Goal: Task Accomplishment & Management: Manage account settings

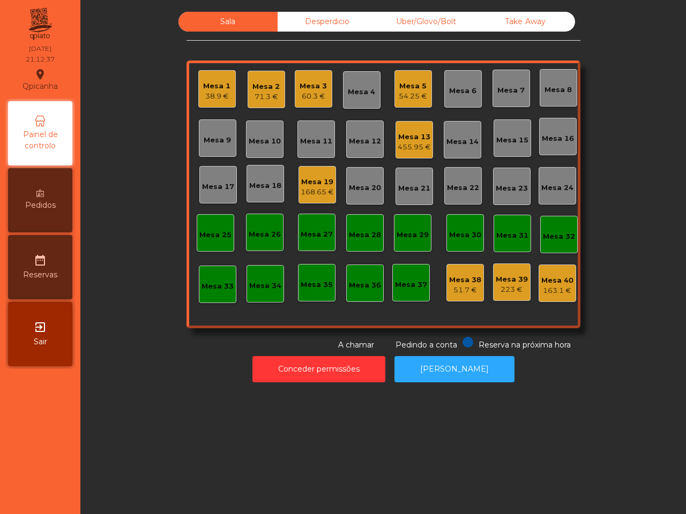
click at [415, 100] on div "54.25 €" at bounding box center [413, 96] width 28 height 11
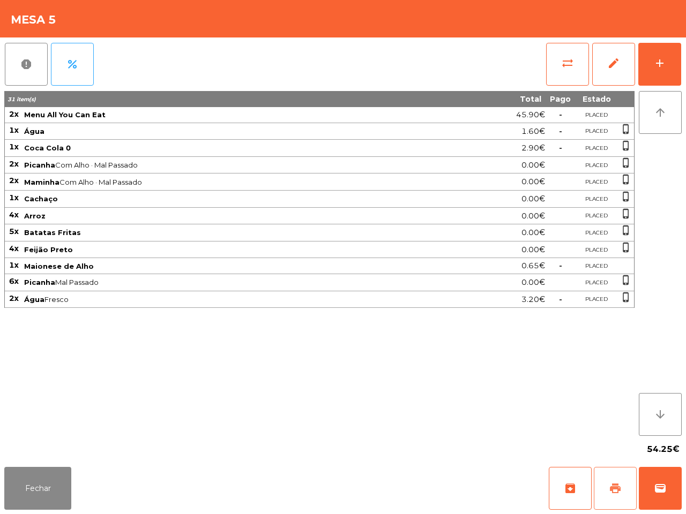
click at [631, 504] on button "print" at bounding box center [615, 488] width 43 height 43
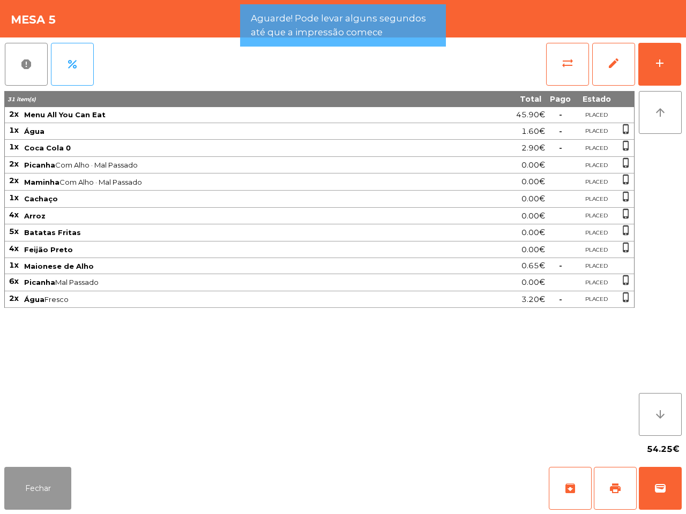
click at [67, 491] on button "Fechar" at bounding box center [37, 488] width 67 height 43
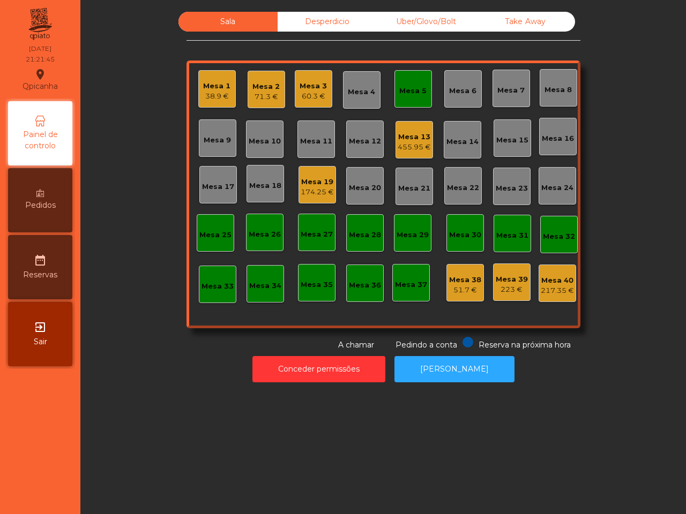
click at [422, 134] on div "Mesa 13" at bounding box center [413, 137] width 33 height 11
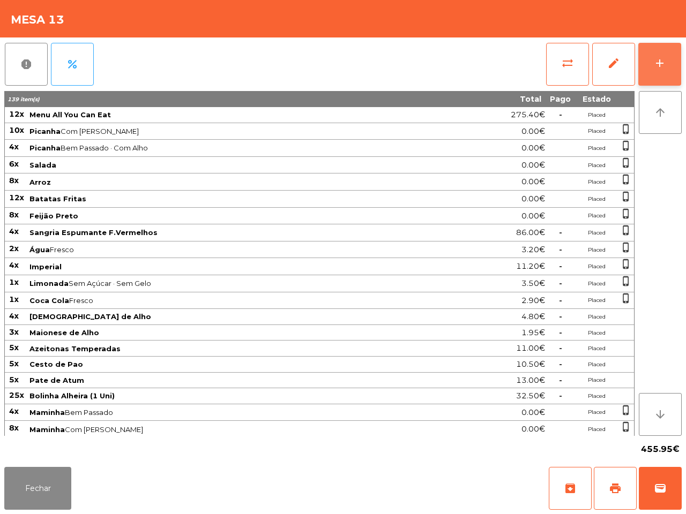
click at [666, 52] on button "add" at bounding box center [659, 64] width 43 height 43
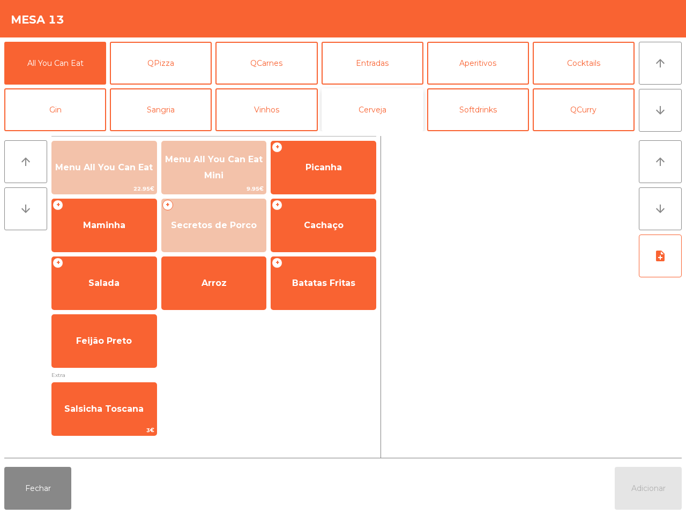
click at [396, 115] on button "Cerveja" at bounding box center [372, 109] width 102 height 43
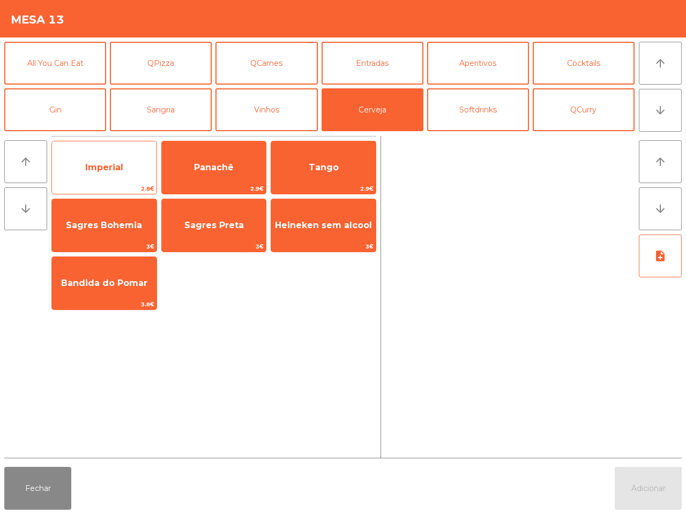
click at [143, 181] on span "Imperial" at bounding box center [104, 167] width 104 height 29
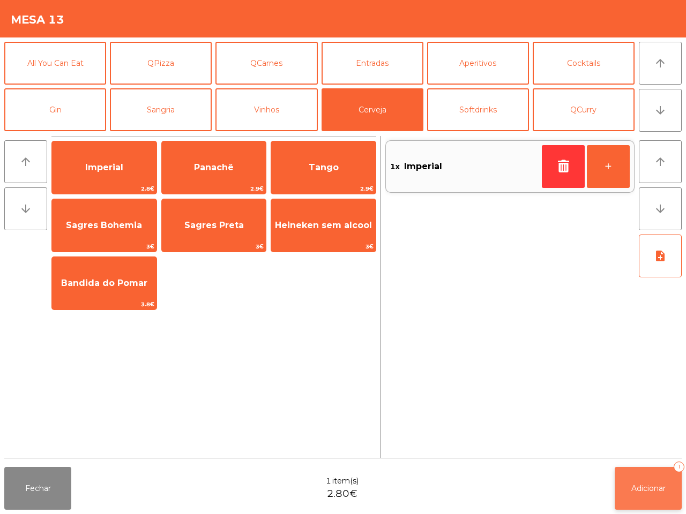
click at [621, 486] on button "Adicionar 1" at bounding box center [647, 488] width 67 height 43
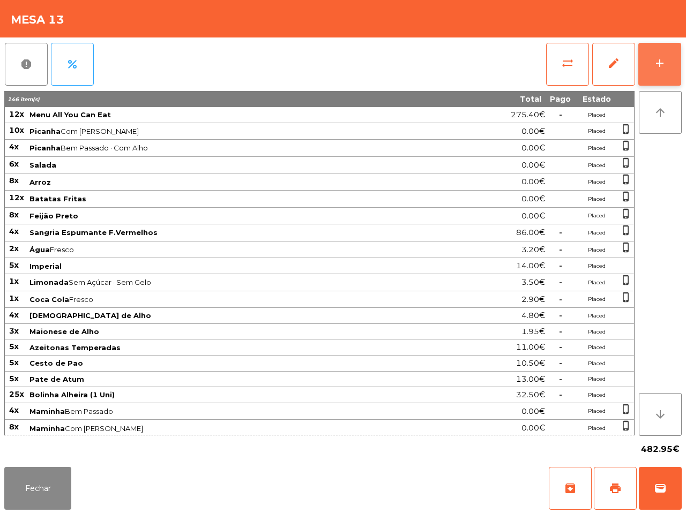
click at [667, 62] on button "add" at bounding box center [659, 64] width 43 height 43
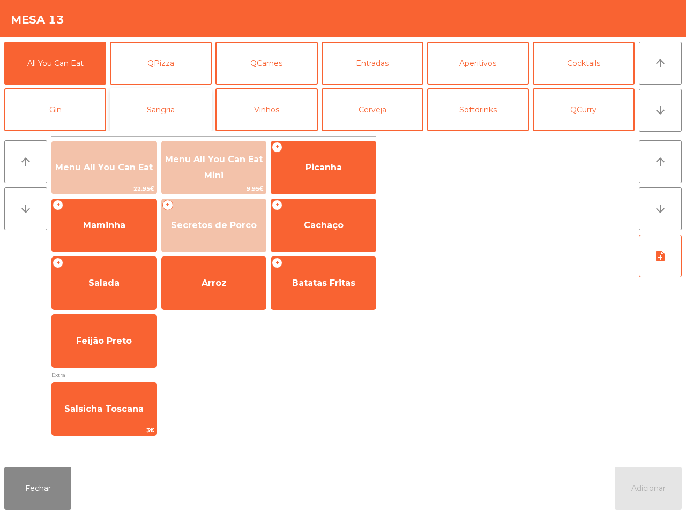
click at [174, 110] on button "Sangria" at bounding box center [161, 109] width 102 height 43
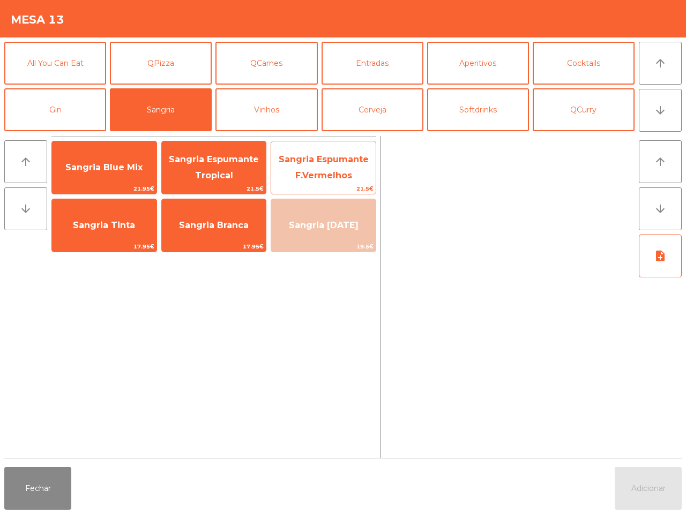
click at [346, 175] on span "Sangria Espumante F.Vermelhos" at bounding box center [324, 167] width 90 height 26
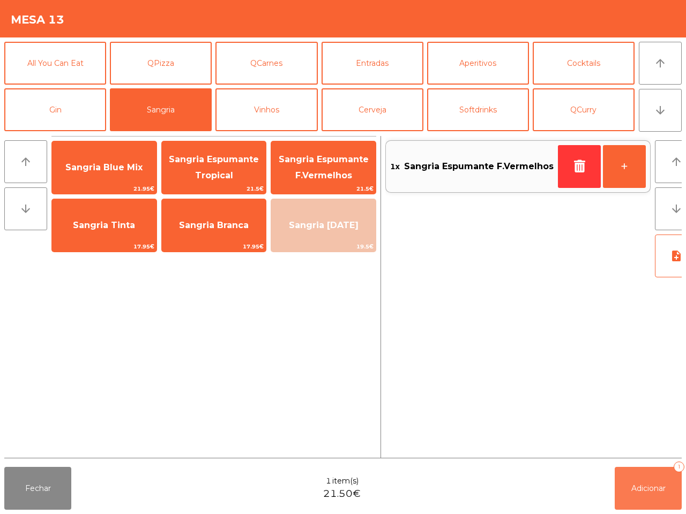
click at [630, 487] on button "Adicionar 1" at bounding box center [647, 488] width 67 height 43
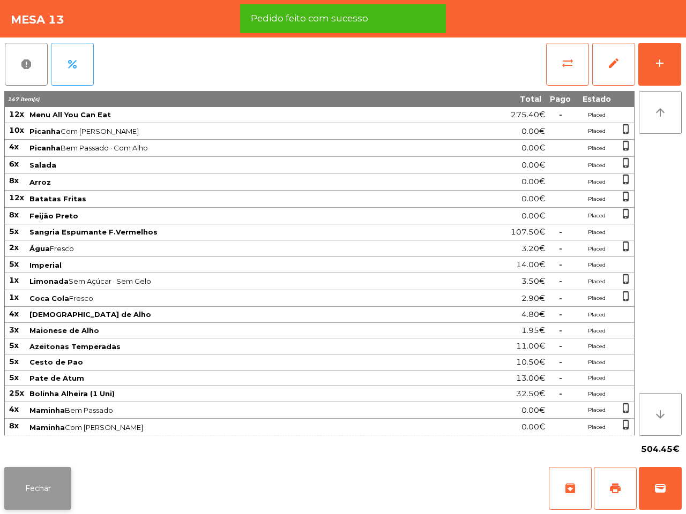
click at [42, 492] on button "Fechar" at bounding box center [37, 488] width 67 height 43
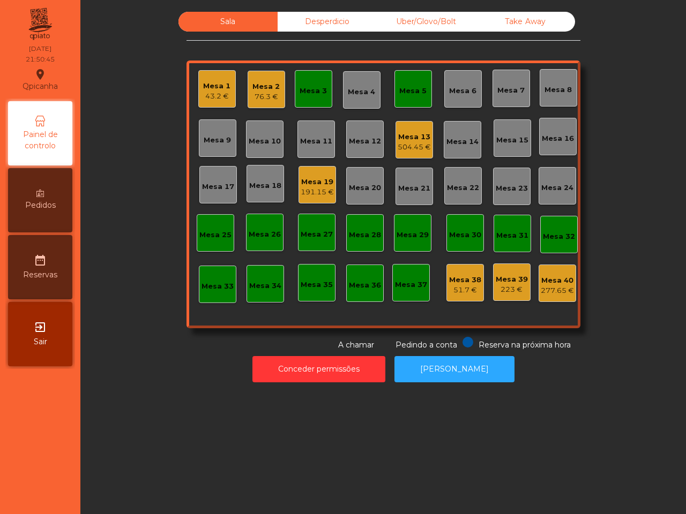
drag, startPoint x: 32, startPoint y: 505, endPoint x: 50, endPoint y: 413, distance: 93.3
click at [49, 435] on nav "Qpicanha location_on [DATE] 21:50:45 Painel de controlo Pedidos date_range Rese…" at bounding box center [40, 257] width 80 height 514
click at [405, 142] on div "504.45 €" at bounding box center [413, 147] width 33 height 11
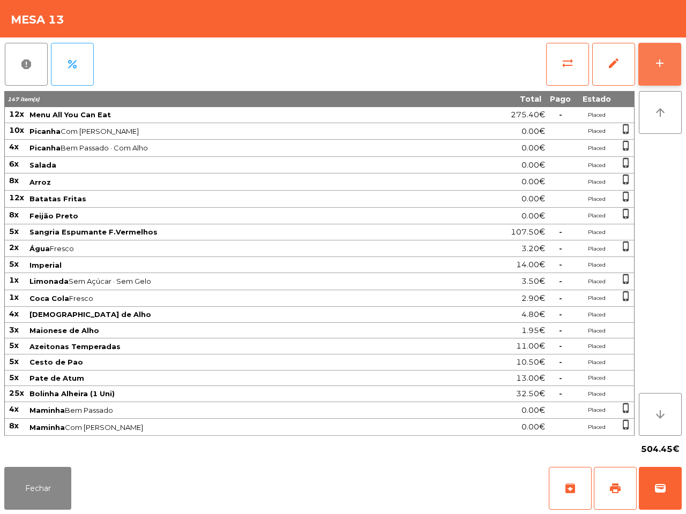
click at [655, 59] on div "add" at bounding box center [659, 63] width 13 height 13
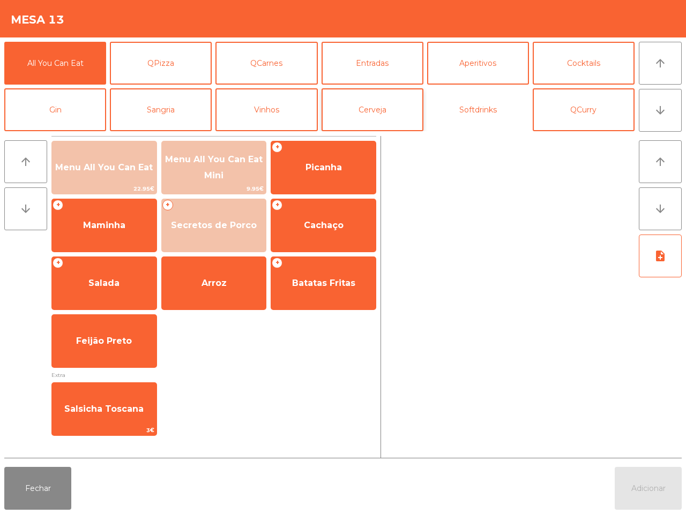
click at [490, 106] on button "Softdrinks" at bounding box center [478, 109] width 102 height 43
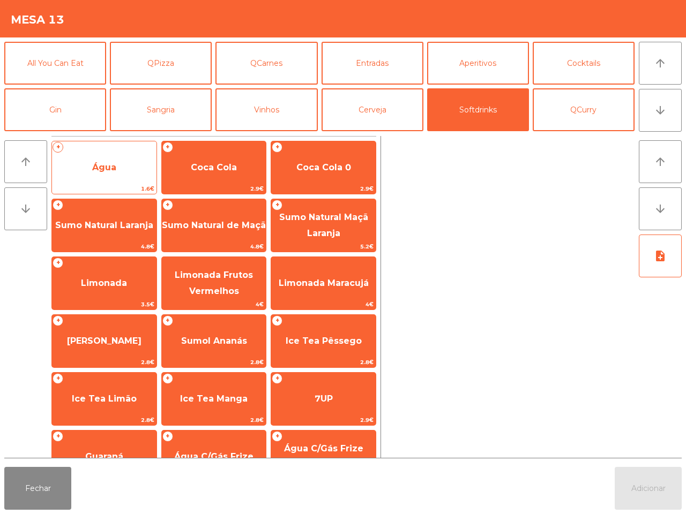
click at [126, 167] on span "Água" at bounding box center [104, 167] width 104 height 29
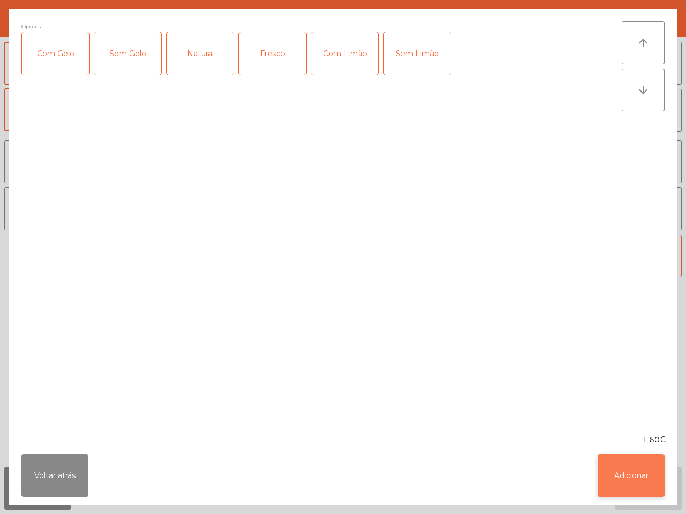
click at [642, 475] on button "Adicionar" at bounding box center [630, 475] width 67 height 43
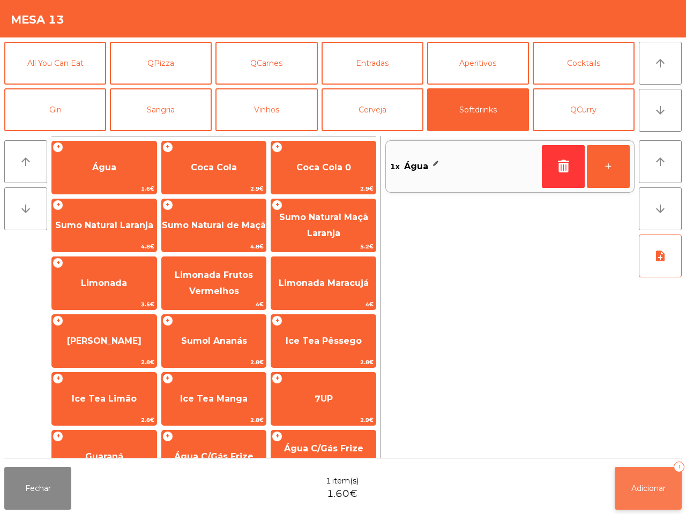
click at [654, 486] on span "Adicionar" at bounding box center [648, 489] width 34 height 10
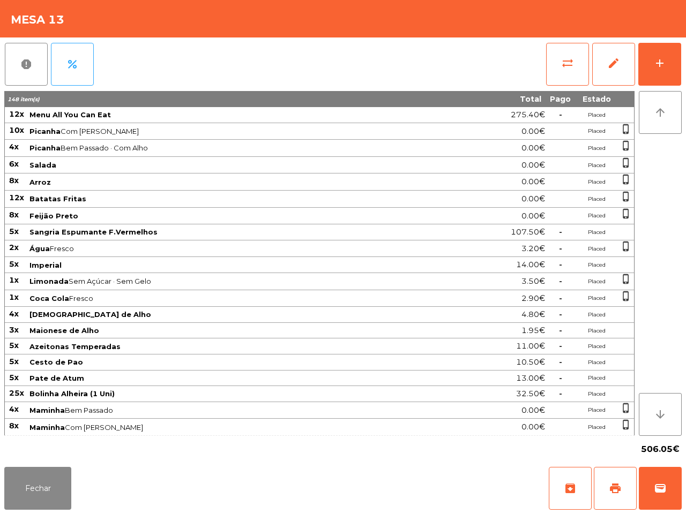
click at [652, 39] on div "sync_alt edit add" at bounding box center [613, 64] width 136 height 54
click at [666, 55] on button "add" at bounding box center [659, 64] width 43 height 43
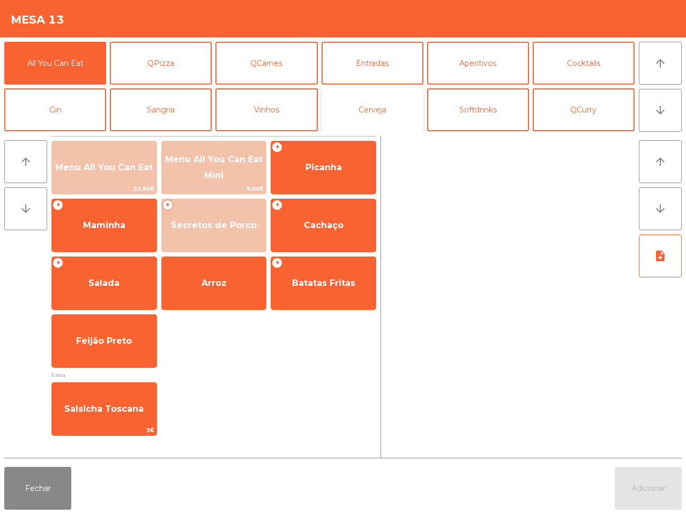
click at [381, 119] on button "Cerveja" at bounding box center [372, 109] width 102 height 43
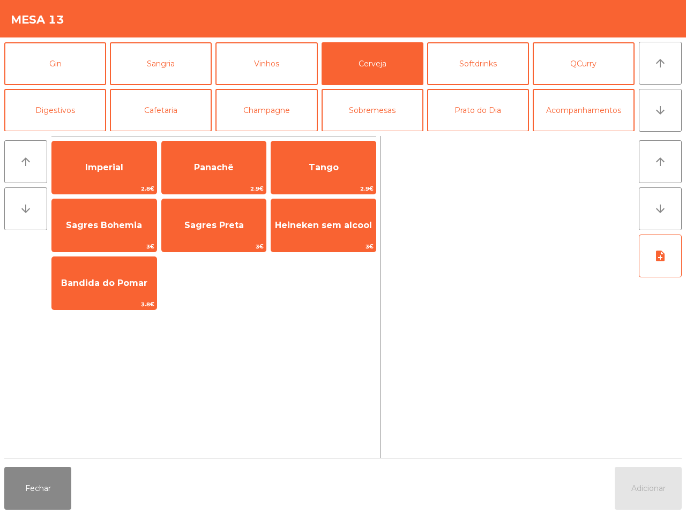
scroll to position [93, 0]
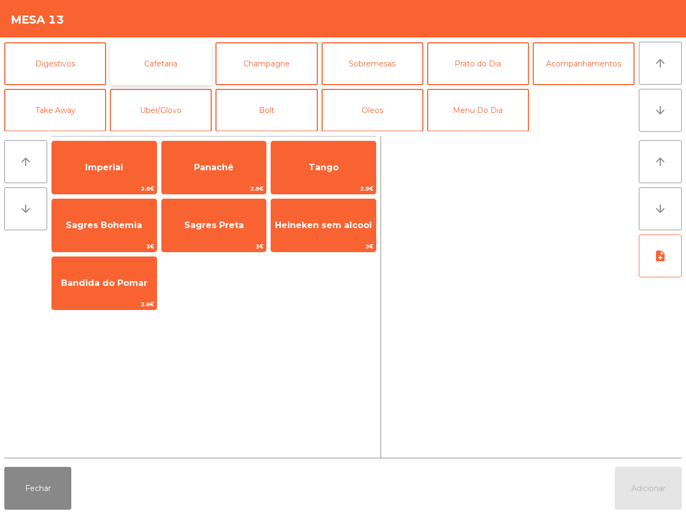
click at [171, 63] on button "Cafetaria" at bounding box center [161, 63] width 102 height 43
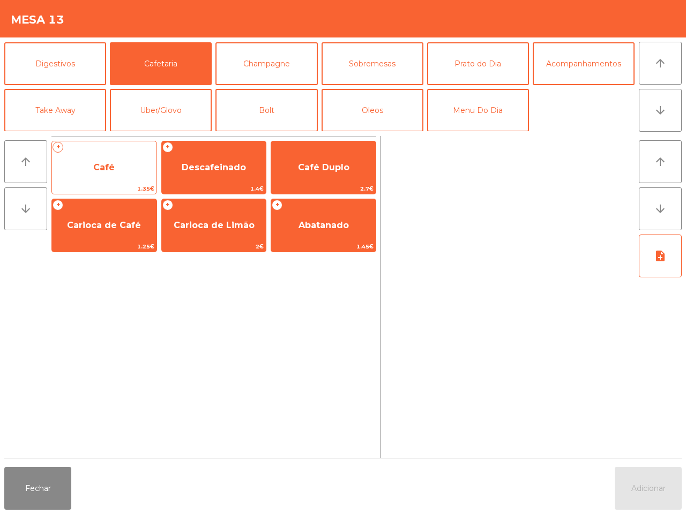
click at [102, 146] on div "+ Café 1.35€" at bounding box center [104, 168] width 106 height 54
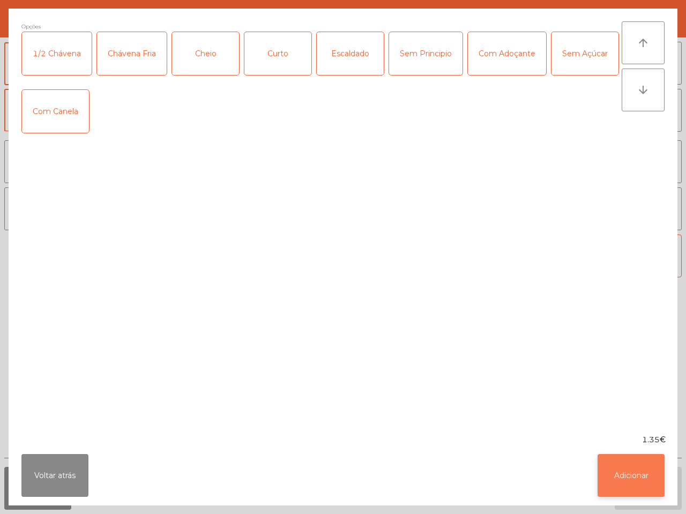
click at [624, 480] on button "Adicionar" at bounding box center [630, 475] width 67 height 43
drag, startPoint x: 633, startPoint y: 483, endPoint x: 623, endPoint y: 478, distance: 10.8
click at [630, 482] on button "Adicionar" at bounding box center [647, 488] width 67 height 43
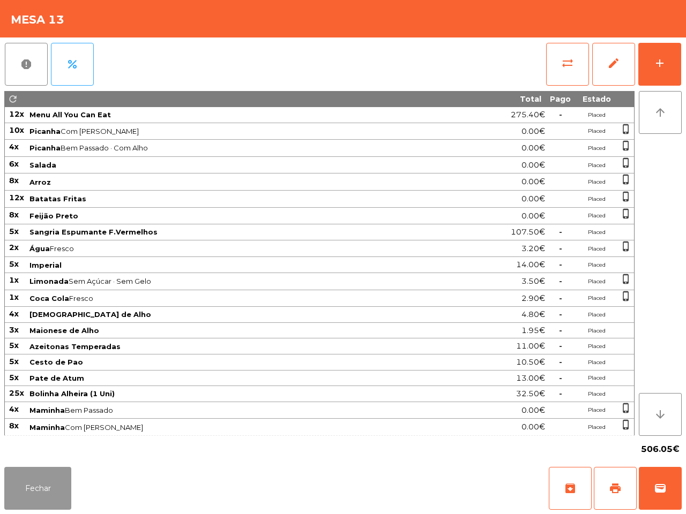
click at [52, 485] on button "Fechar" at bounding box center [37, 488] width 67 height 43
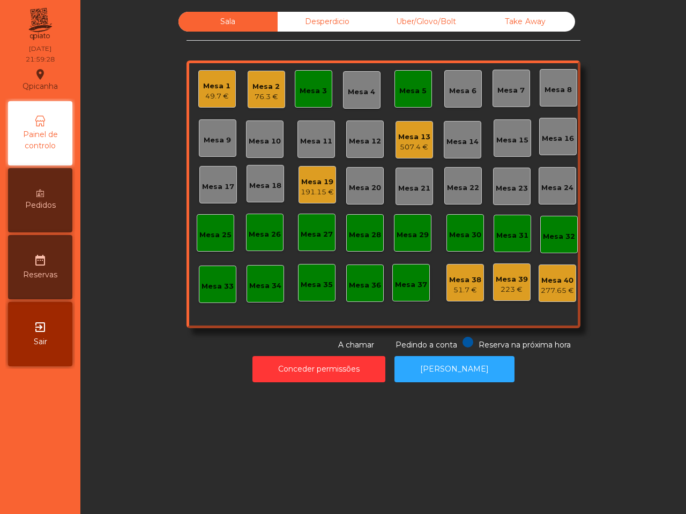
click at [122, 395] on div "Sala Desperdicio Uber/Glovo/Bolt Take Away Mesa 1 49.7 € Mesa 2 76.3 € Mesa 3 M…" at bounding box center [382, 257] width 605 height 514
click at [316, 187] on div "191.15 €" at bounding box center [317, 192] width 33 height 11
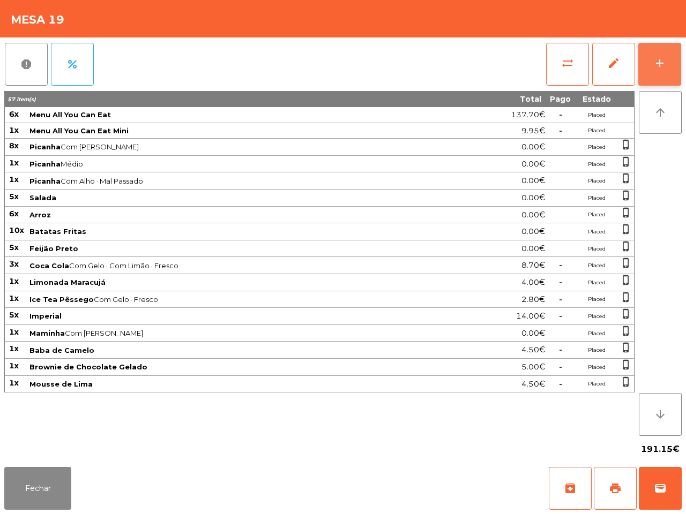
click at [652, 63] on button "add" at bounding box center [659, 64] width 43 height 43
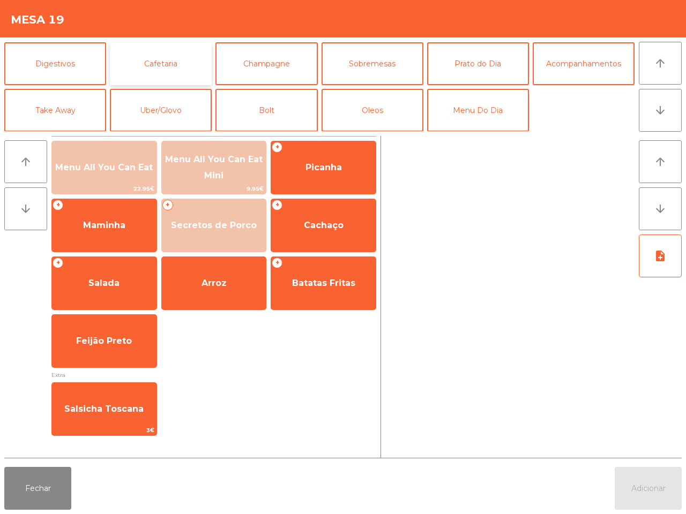
click at [148, 63] on button "Cafetaria" at bounding box center [161, 63] width 102 height 43
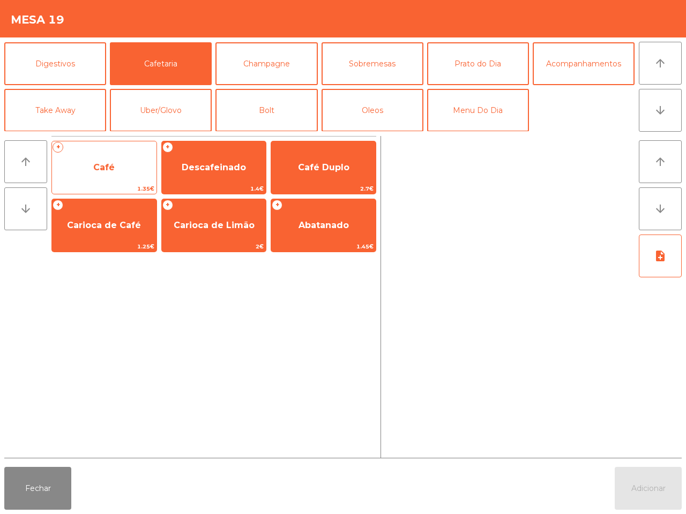
click at [110, 163] on span "Café" at bounding box center [103, 167] width 21 height 10
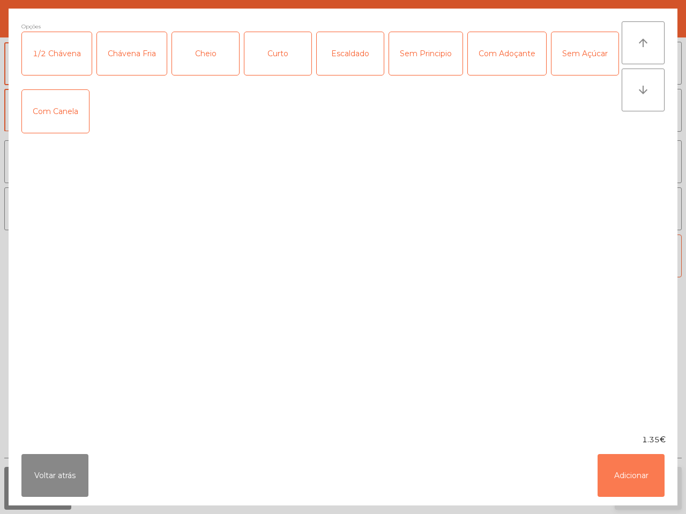
click at [644, 471] on button "Adicionar" at bounding box center [630, 475] width 67 height 43
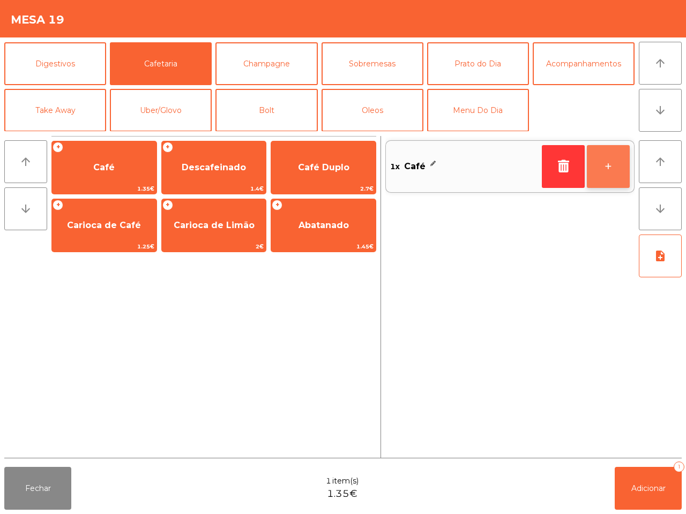
click at [606, 160] on button "+" at bounding box center [608, 166] width 43 height 43
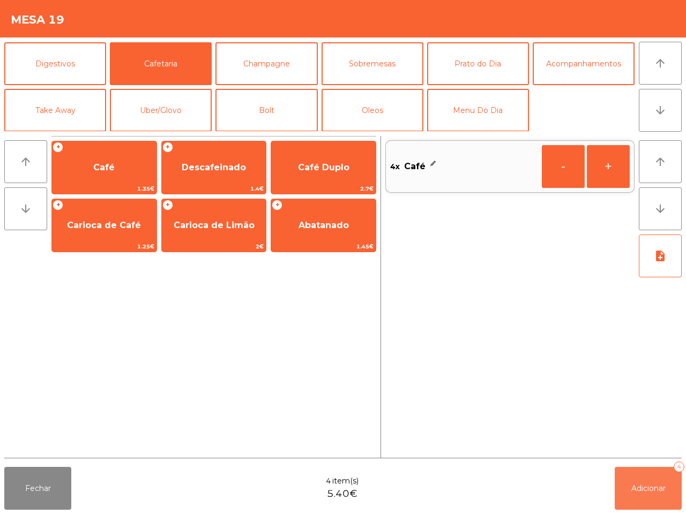
click at [647, 492] on span "Adicionar" at bounding box center [648, 489] width 34 height 10
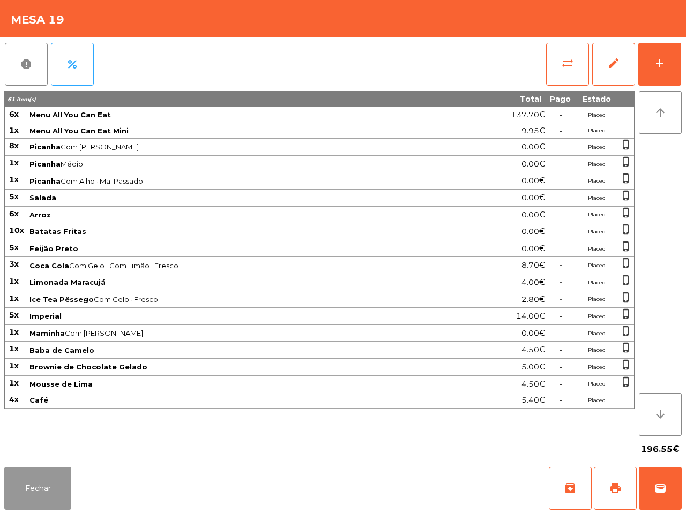
click at [44, 509] on button "Fechar" at bounding box center [37, 488] width 67 height 43
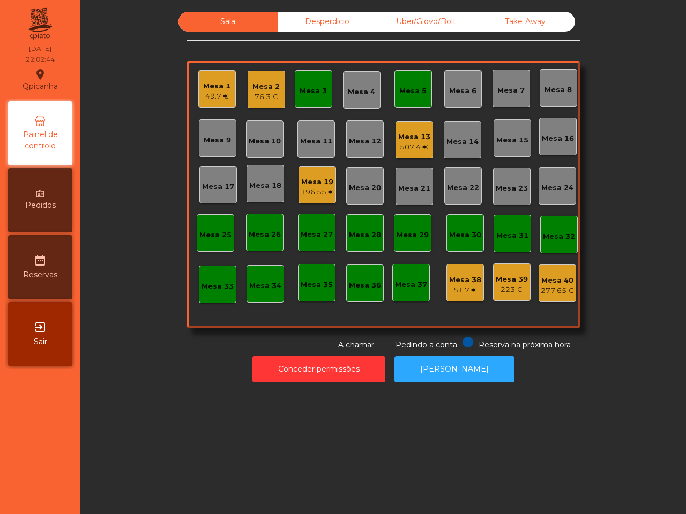
click at [410, 134] on div "Mesa 13" at bounding box center [414, 137] width 32 height 11
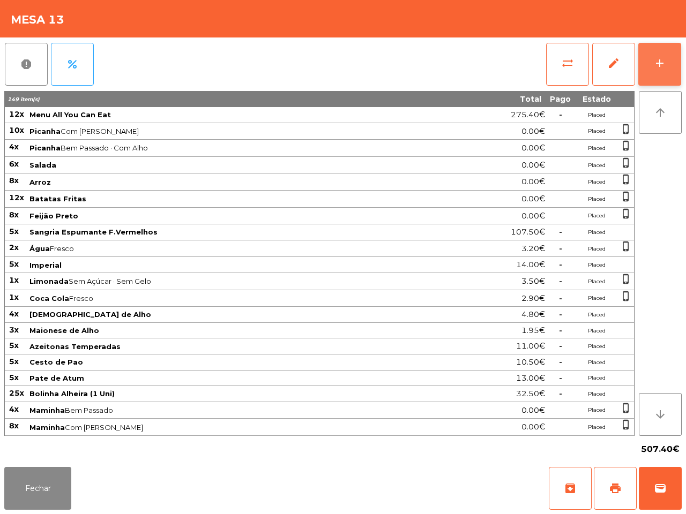
click at [663, 54] on button "add" at bounding box center [659, 64] width 43 height 43
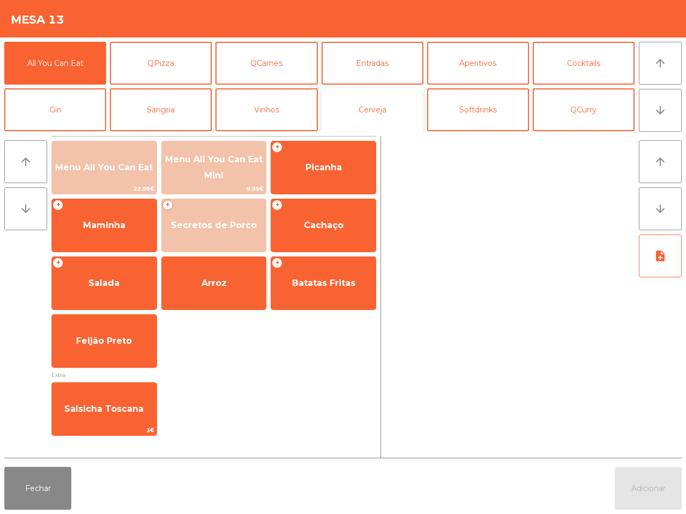
click at [321, 111] on button "Cerveja" at bounding box center [372, 109] width 102 height 43
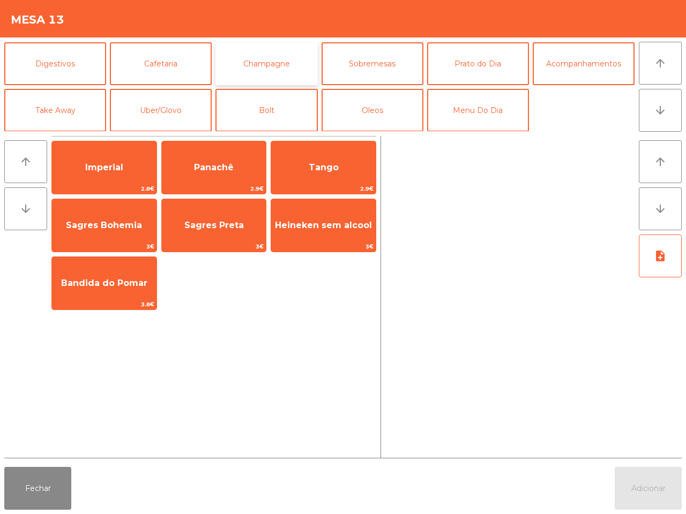
click at [259, 63] on button "Champagne" at bounding box center [266, 63] width 102 height 43
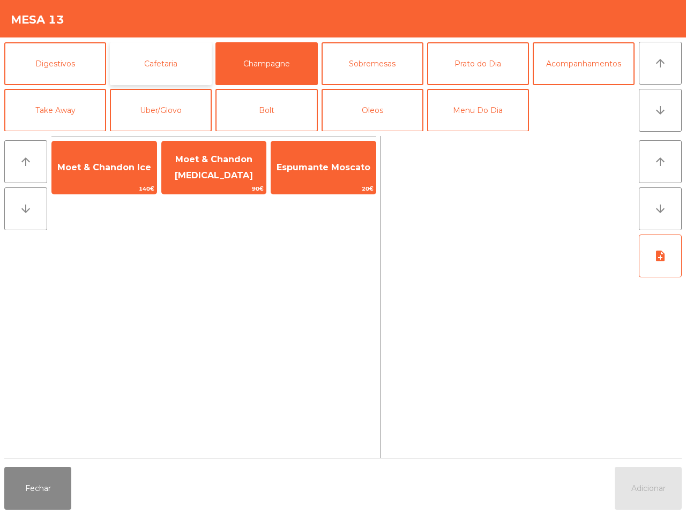
click at [193, 64] on button "Cafetaria" at bounding box center [161, 63] width 102 height 43
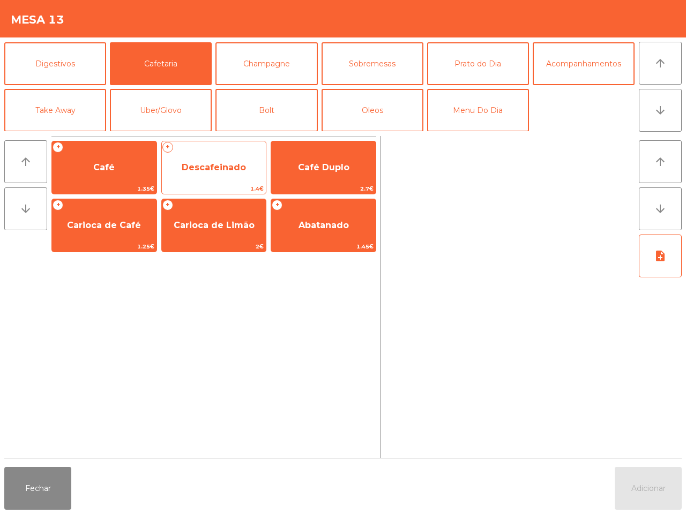
click at [161, 175] on div "+ Café 1.35€ + Descafeinado 1.4€ Café Duplo 2.7€ + Carioca de Café 1.25€ + Cari…" at bounding box center [213, 196] width 325 height 111
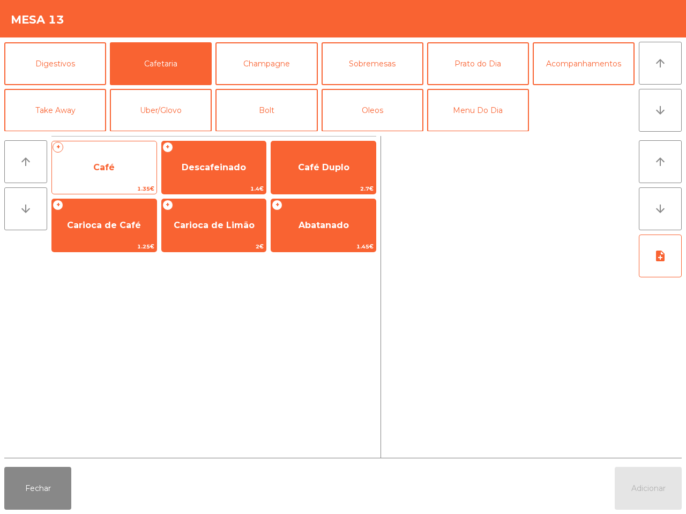
click at [124, 170] on span "Café" at bounding box center [104, 167] width 104 height 29
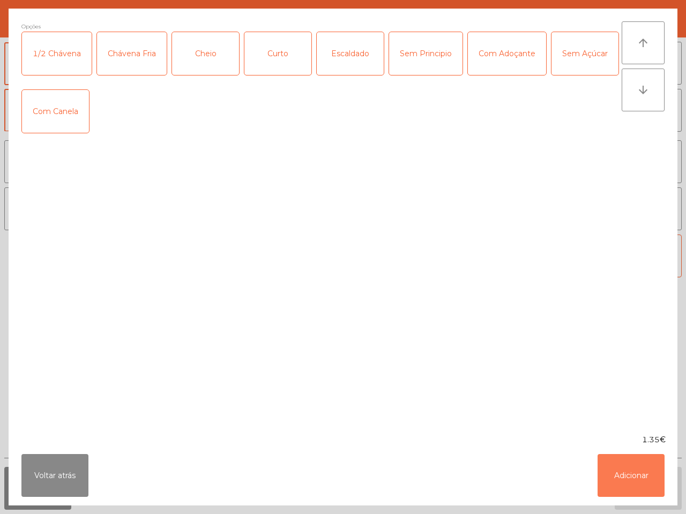
click at [662, 479] on button "Adicionar" at bounding box center [630, 475] width 67 height 43
click at [645, 475] on button "Adicionar" at bounding box center [647, 488] width 67 height 43
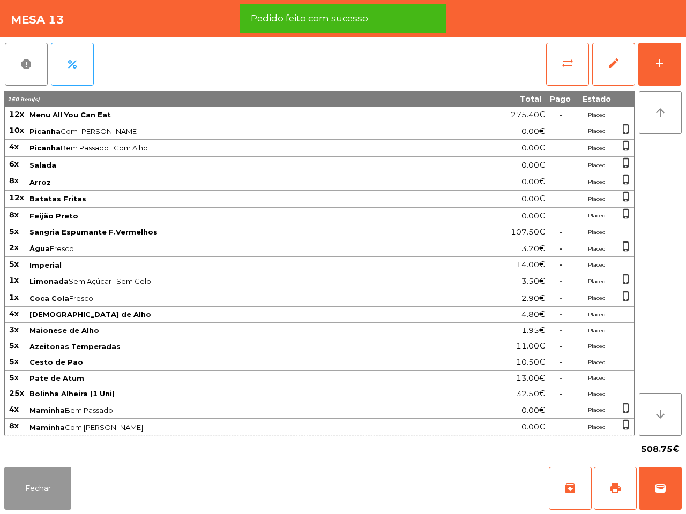
click at [40, 483] on button "Fechar" at bounding box center [37, 488] width 67 height 43
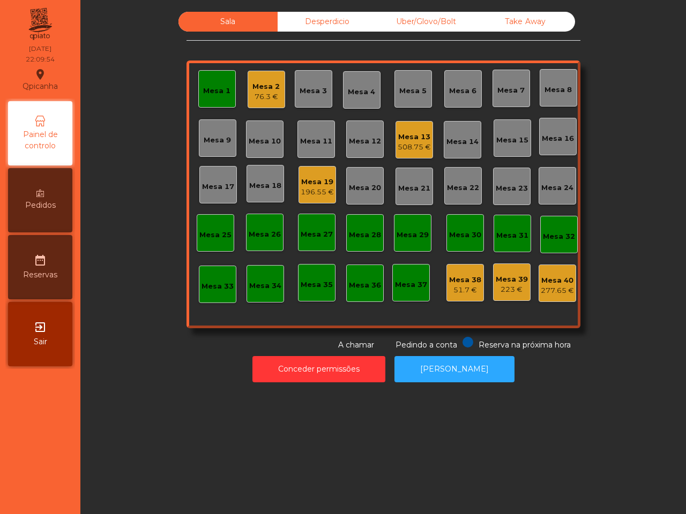
click at [307, 185] on div "Mesa 19" at bounding box center [317, 182] width 33 height 11
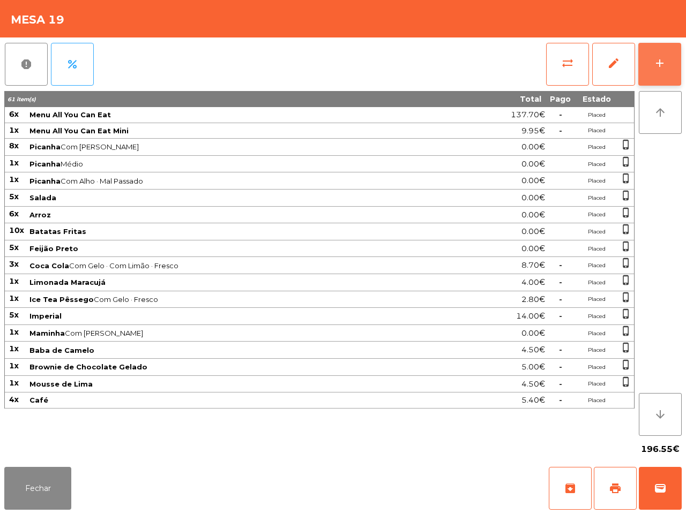
click at [650, 66] on button "add" at bounding box center [659, 64] width 43 height 43
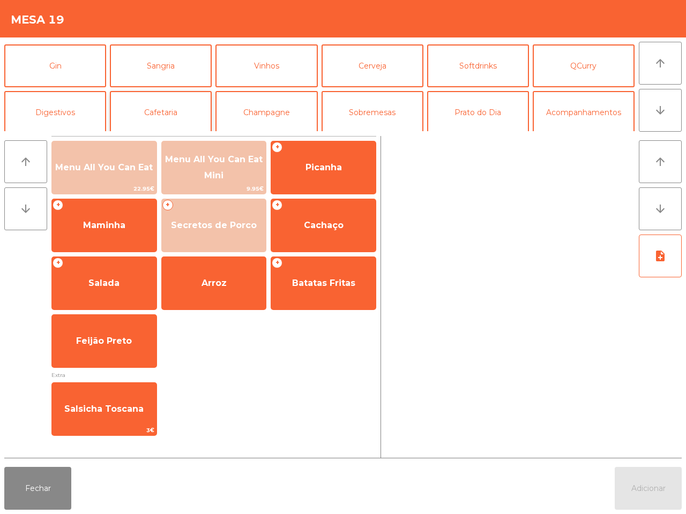
scroll to position [67, 0]
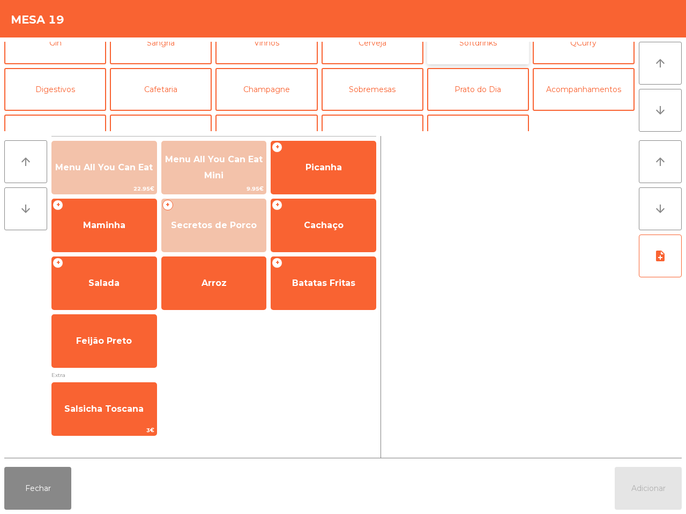
click at [450, 52] on button "Softdrinks" at bounding box center [478, 42] width 102 height 43
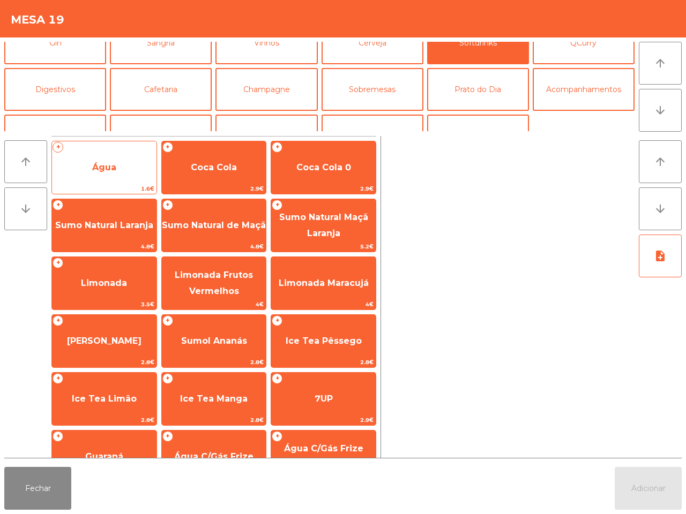
click at [111, 159] on span "Água" at bounding box center [104, 167] width 104 height 29
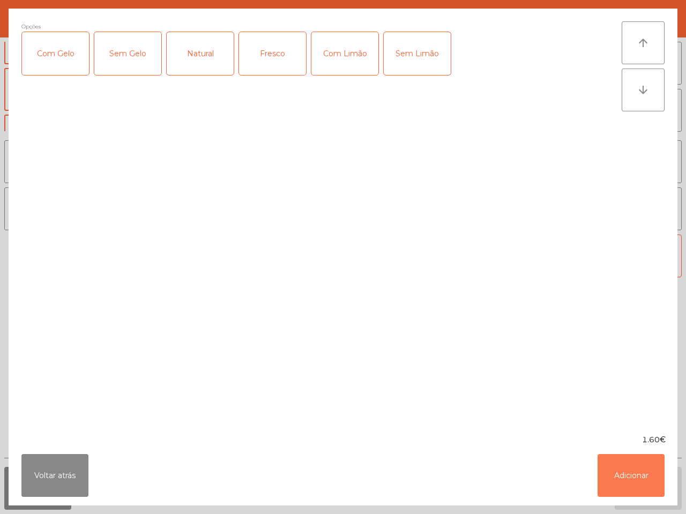
click at [641, 459] on button "Adicionar" at bounding box center [630, 475] width 67 height 43
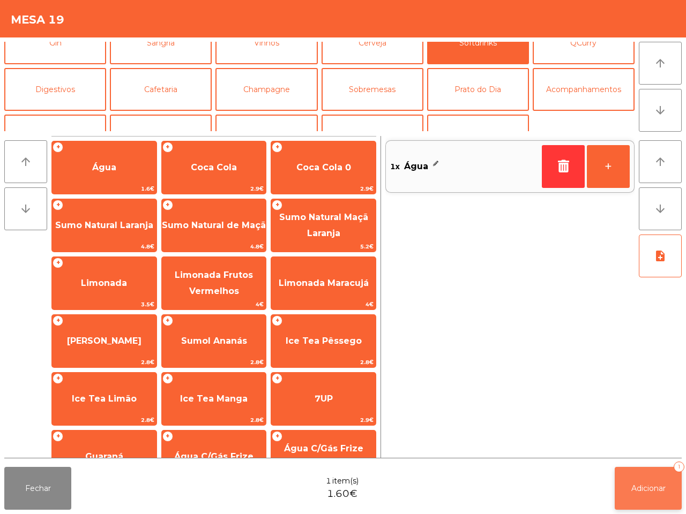
click at [649, 474] on button "Adicionar 1" at bounding box center [647, 488] width 67 height 43
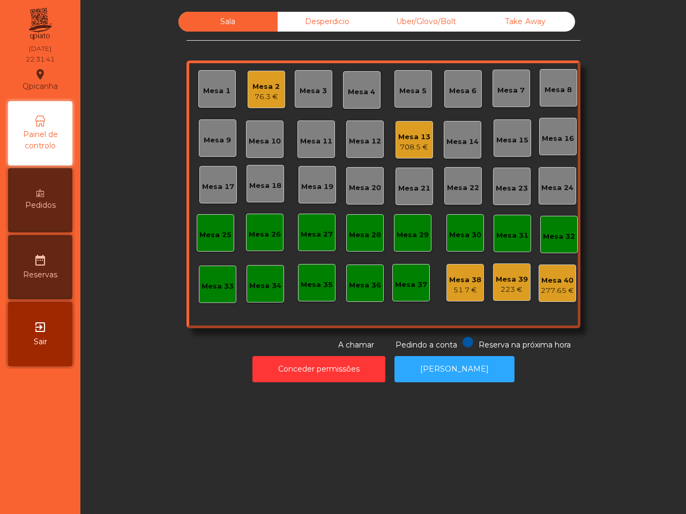
click at [255, 86] on div "Mesa 2" at bounding box center [265, 86] width 27 height 11
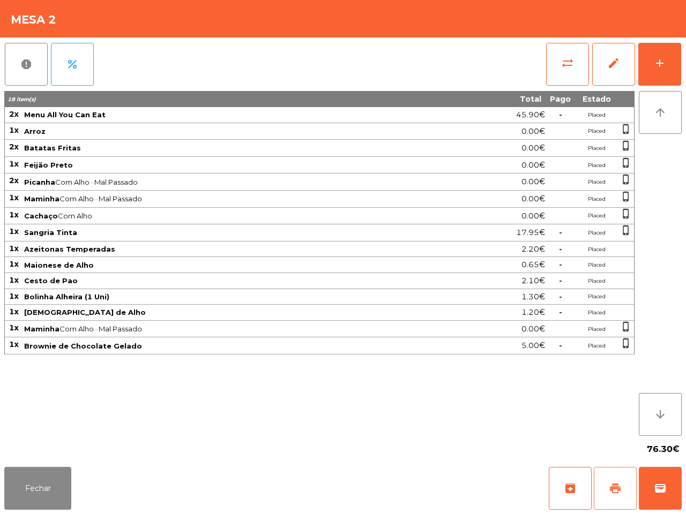
click at [608, 480] on button "print" at bounding box center [615, 488] width 43 height 43
click at [663, 486] on span "wallet" at bounding box center [659, 488] width 13 height 13
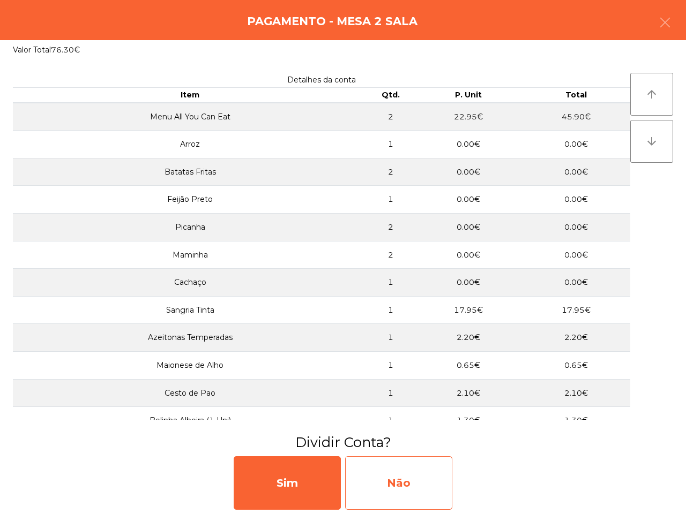
click at [431, 482] on div "Não" at bounding box center [398, 483] width 107 height 54
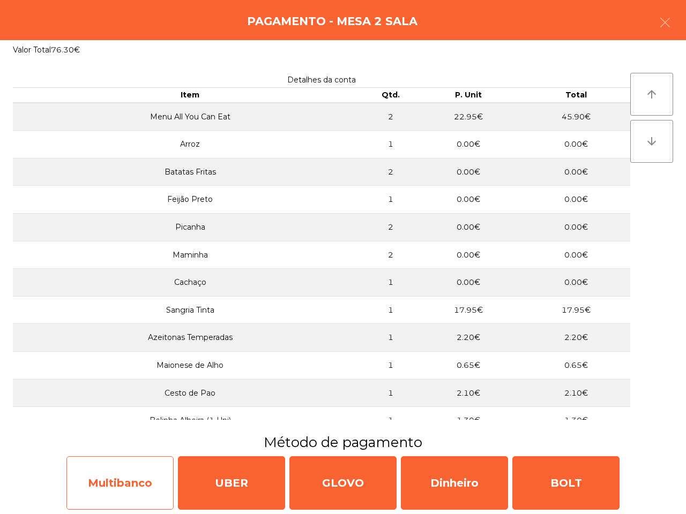
click at [140, 479] on div "Multibanco" at bounding box center [119, 483] width 107 height 54
select select "**"
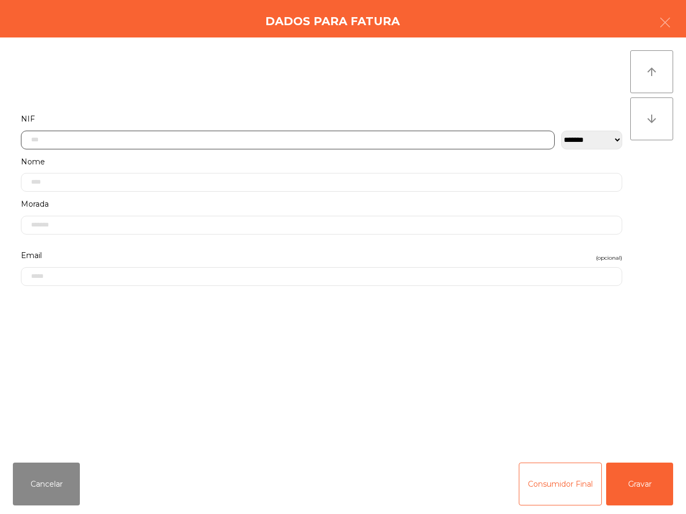
click at [172, 141] on input "text" at bounding box center [288, 140] width 534 height 19
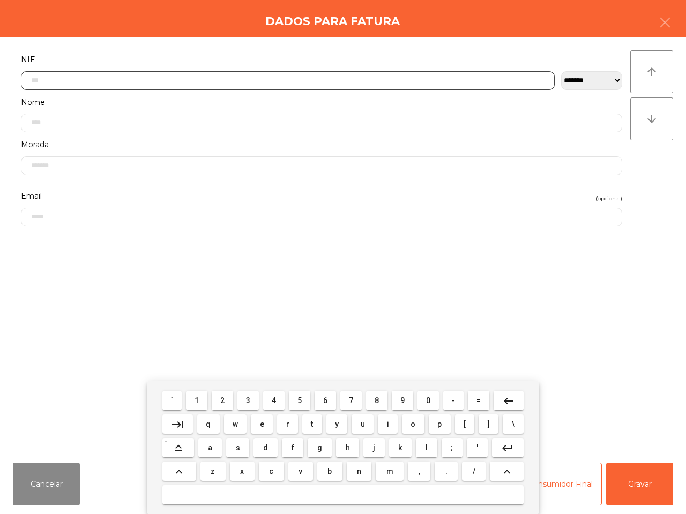
scroll to position [60, 0]
click at [229, 397] on button "2" at bounding box center [222, 400] width 21 height 19
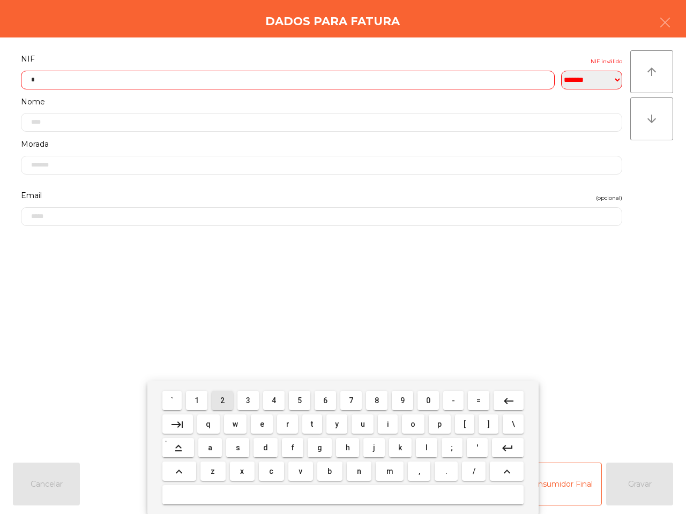
drag, startPoint x: 228, startPoint y: 394, endPoint x: 346, endPoint y: 396, distance: 118.4
click at [229, 394] on button "2" at bounding box center [222, 400] width 21 height 19
click at [346, 396] on button "7" at bounding box center [350, 400] width 21 height 19
click at [199, 398] on span "1" at bounding box center [196, 400] width 4 height 9
click at [403, 400] on span "9" at bounding box center [402, 400] width 4 height 9
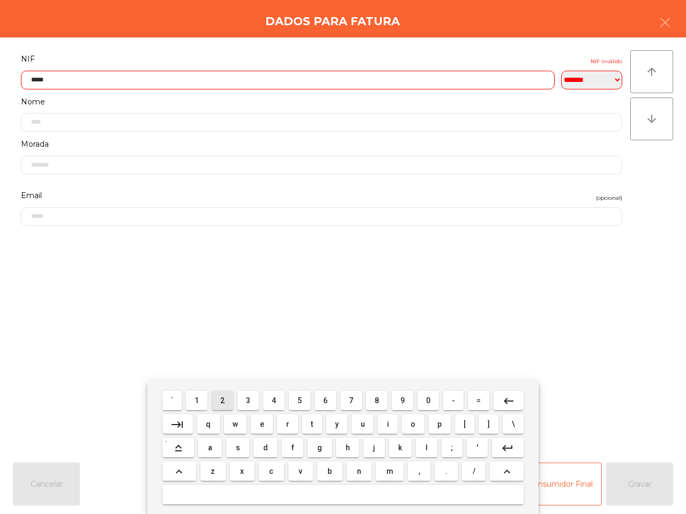
click at [227, 400] on button "2" at bounding box center [222, 400] width 21 height 19
drag, startPoint x: 351, startPoint y: 396, endPoint x: 331, endPoint y: 399, distance: 20.0
click at [352, 397] on span "7" at bounding box center [351, 400] width 4 height 9
click at [250, 402] on span "3" at bounding box center [248, 400] width 4 height 9
click at [345, 398] on button "7" at bounding box center [350, 400] width 21 height 19
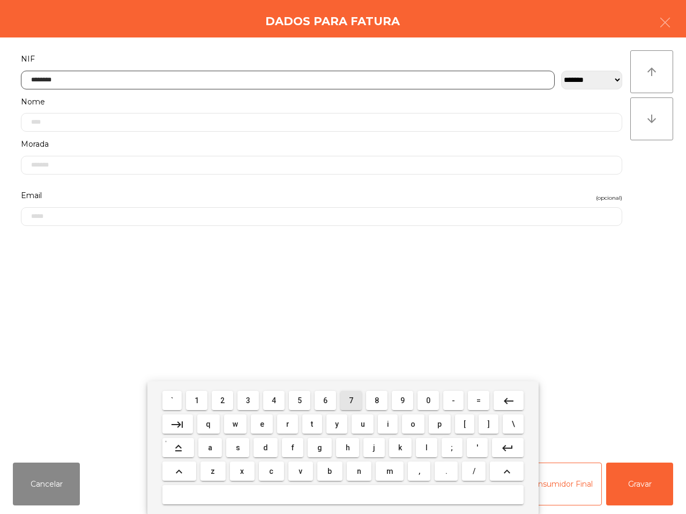
type input "*********"
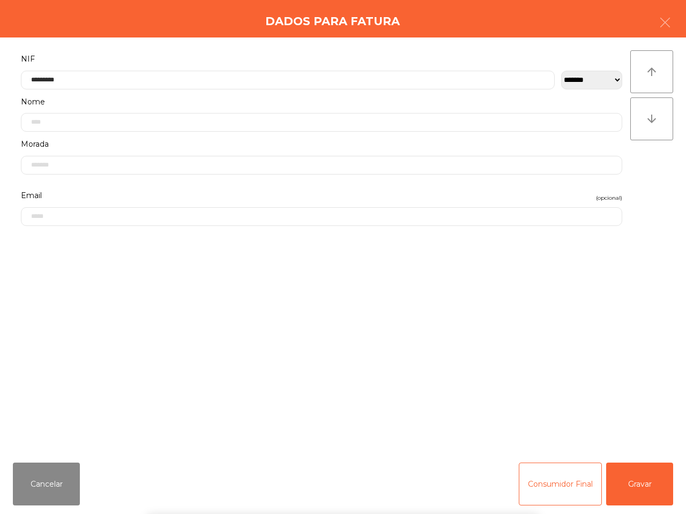
click at [643, 485] on div "` 1 2 3 4 5 6 7 8 9 0 - = keyboard_backspace keyboard_tab q w e r t y u i o p […" at bounding box center [343, 447] width 686 height 133
click at [641, 485] on button "Gravar" at bounding box center [639, 484] width 67 height 43
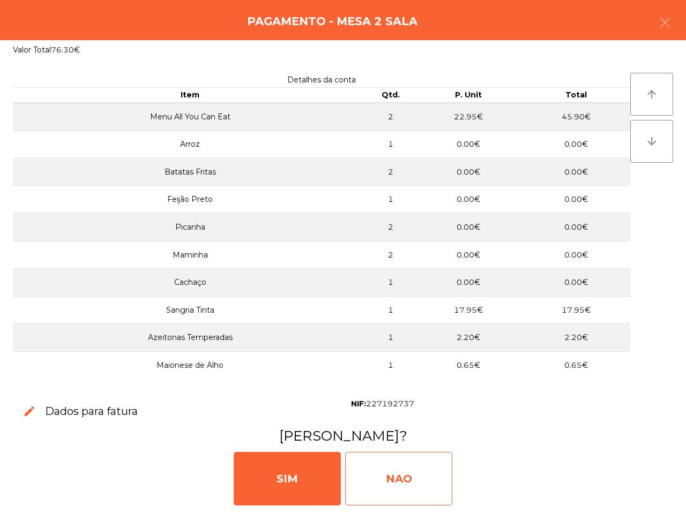
click at [416, 472] on div "NAO" at bounding box center [398, 479] width 107 height 54
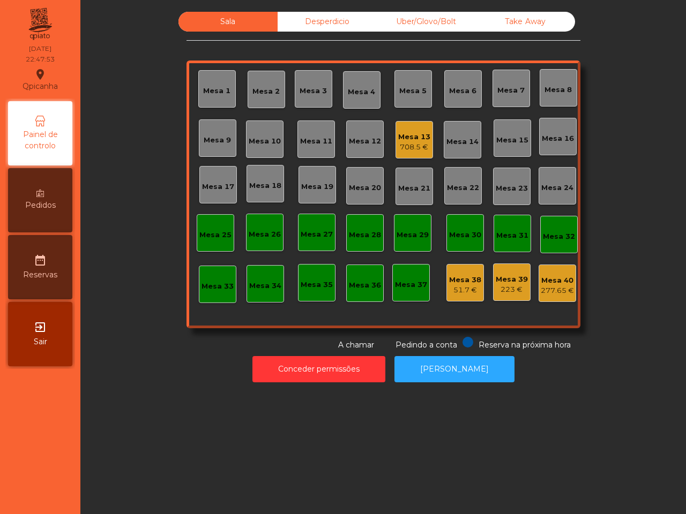
click at [403, 147] on div "708.5 €" at bounding box center [414, 147] width 32 height 11
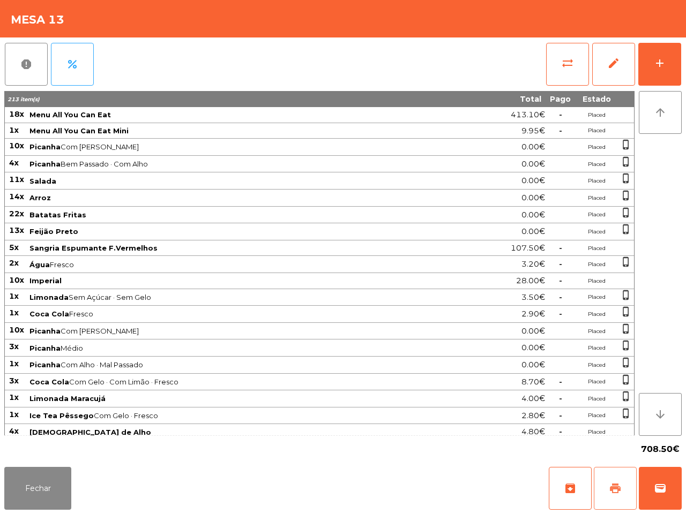
click at [617, 485] on span "print" at bounding box center [615, 488] width 13 height 13
click at [612, 486] on span "print" at bounding box center [615, 488] width 13 height 13
click at [57, 496] on button "Fechar" at bounding box center [37, 488] width 67 height 43
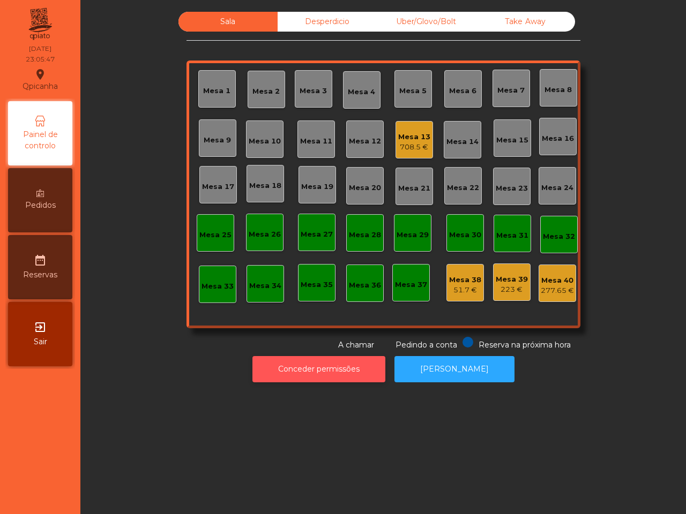
click at [261, 370] on div "Conceder permissões Abrir [PERSON_NAME]" at bounding box center [383, 369] width 576 height 37
click at [300, 359] on button "Conceder permissões" at bounding box center [318, 369] width 133 height 26
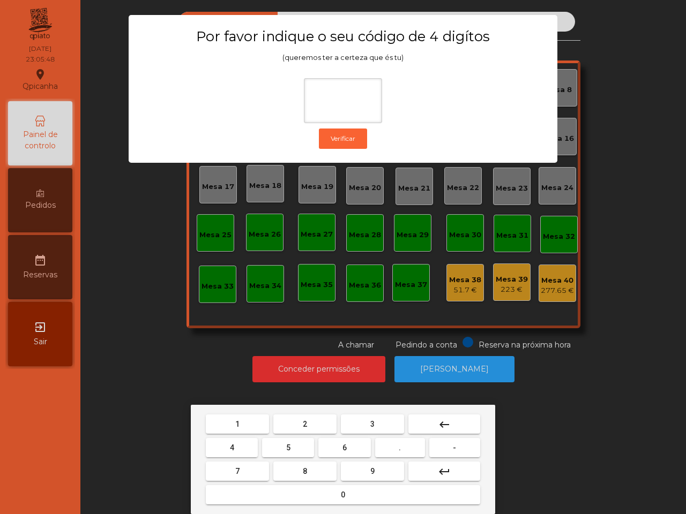
click at [240, 419] on button "1" at bounding box center [237, 424] width 63 height 19
click at [354, 473] on button "9" at bounding box center [372, 471] width 63 height 19
click at [244, 448] on button "4" at bounding box center [232, 447] width 52 height 19
click at [288, 491] on button "0" at bounding box center [343, 494] width 274 height 19
type input "****"
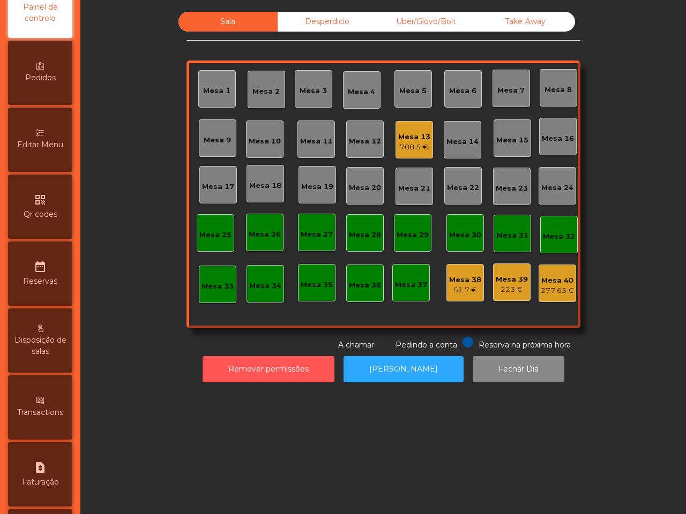
scroll to position [407, 0]
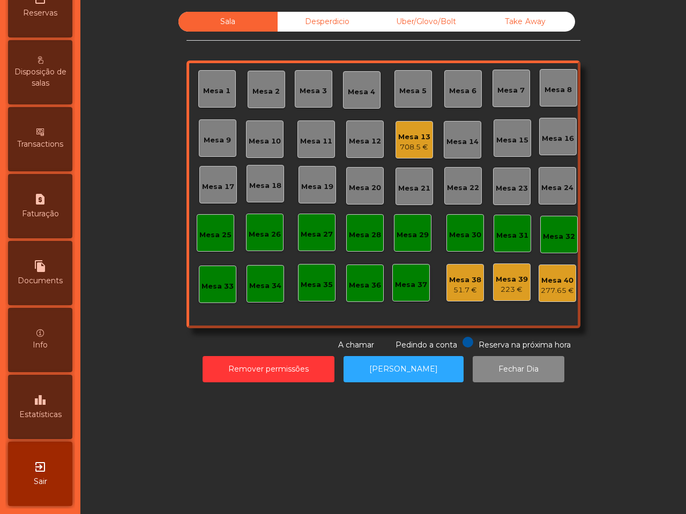
click at [47, 394] on icon "leaderboard" at bounding box center [40, 400] width 13 height 13
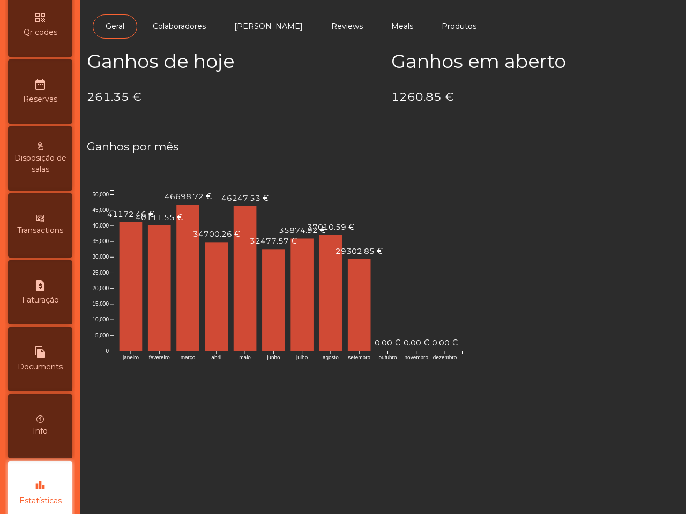
scroll to position [72, 0]
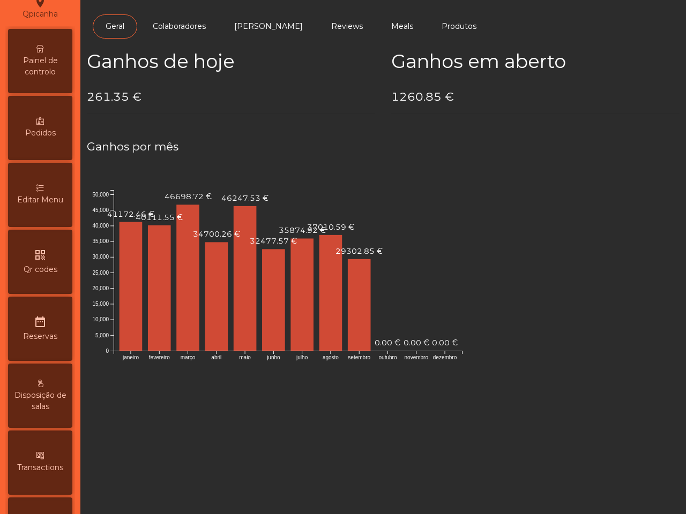
click at [52, 71] on span "Painel de controlo" at bounding box center [40, 66] width 59 height 22
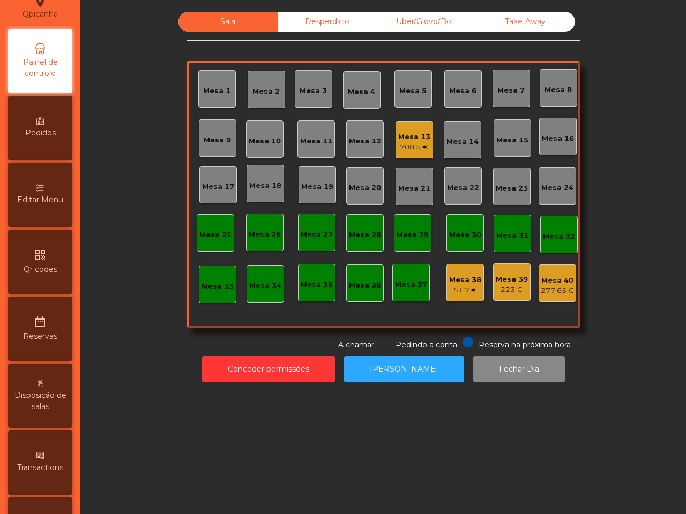
click at [466, 287] on div "51.7 €" at bounding box center [465, 290] width 32 height 11
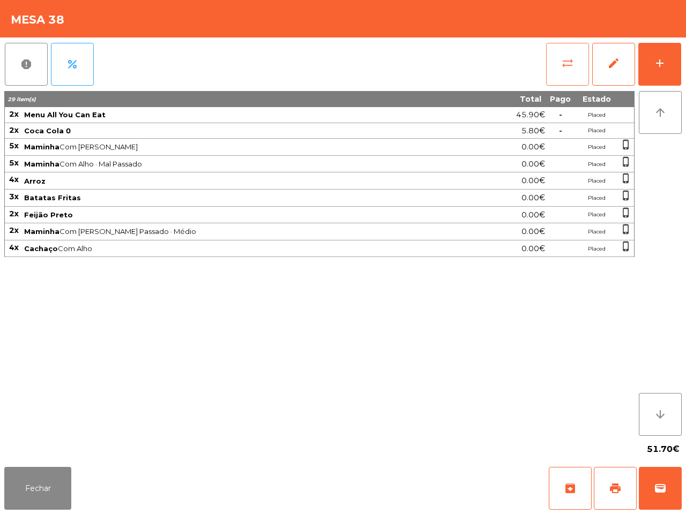
click at [564, 74] on button "sync_alt" at bounding box center [567, 64] width 43 height 43
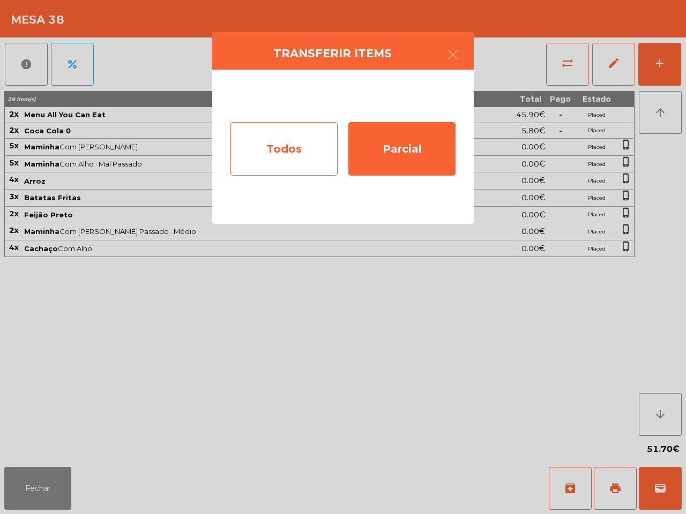
click at [319, 153] on div "Todos" at bounding box center [283, 149] width 107 height 54
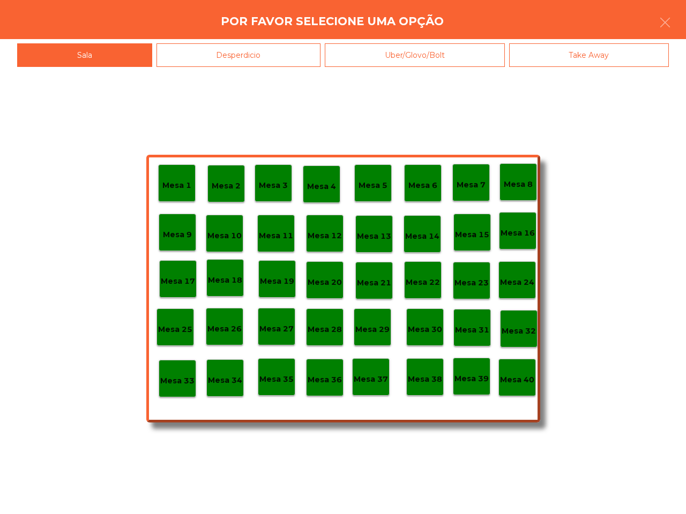
click at [376, 237] on p "Mesa 13" at bounding box center [374, 236] width 34 height 12
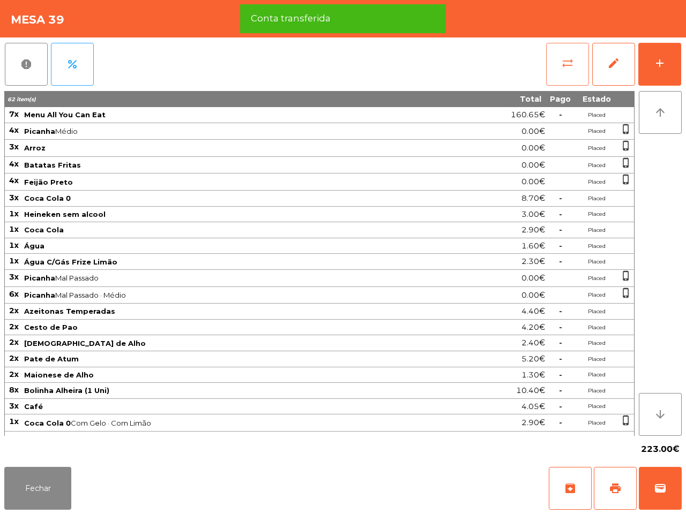
click at [580, 57] on button "sync_alt" at bounding box center [567, 64] width 43 height 43
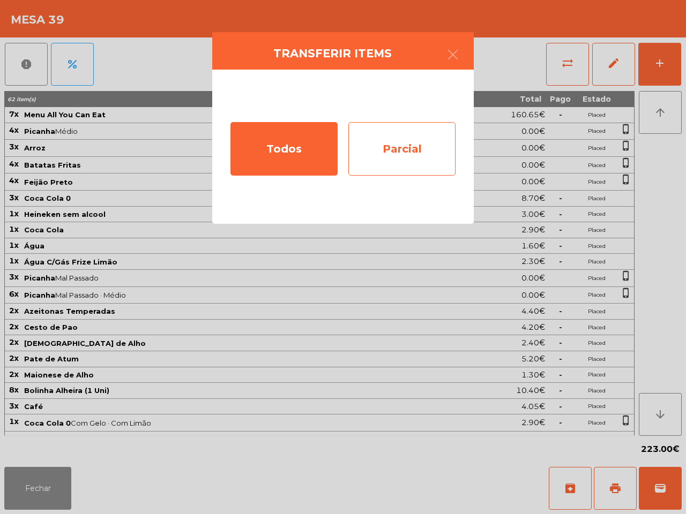
click at [402, 147] on div "Parcial" at bounding box center [401, 149] width 107 height 54
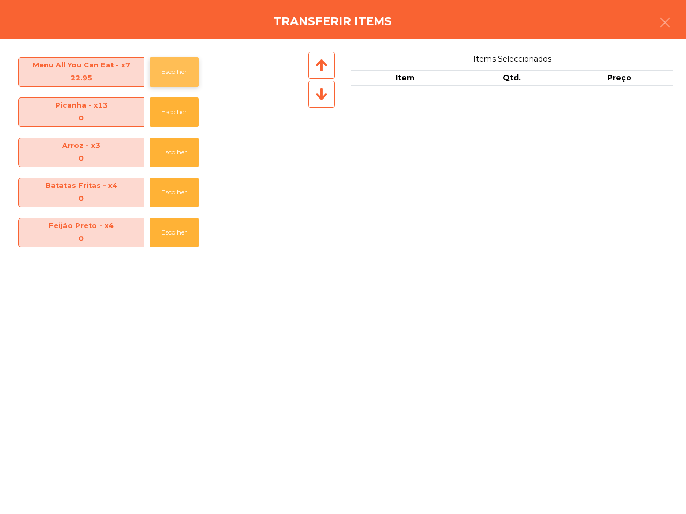
click at [178, 69] on button "Escolher" at bounding box center [173, 71] width 49 height 29
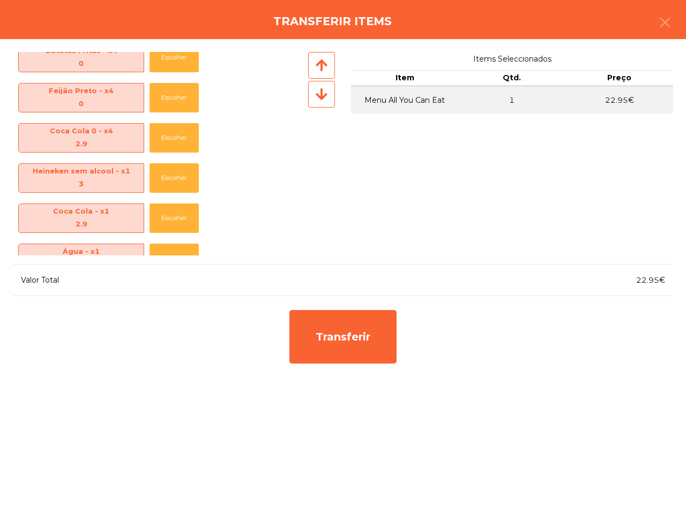
scroll to position [268, 0]
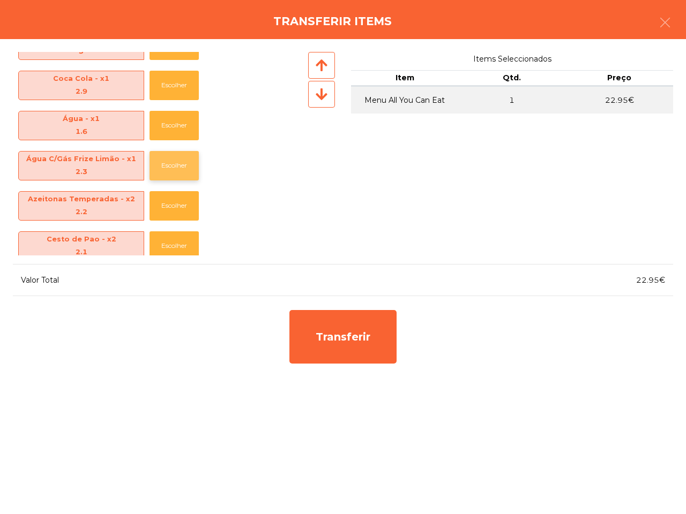
click at [153, 161] on button "Escolher" at bounding box center [173, 165] width 49 height 29
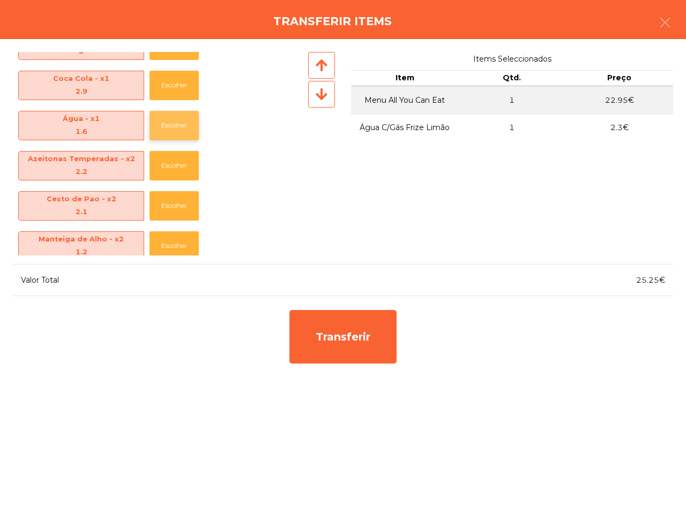
click at [162, 138] on button "Escolher" at bounding box center [173, 125] width 49 height 29
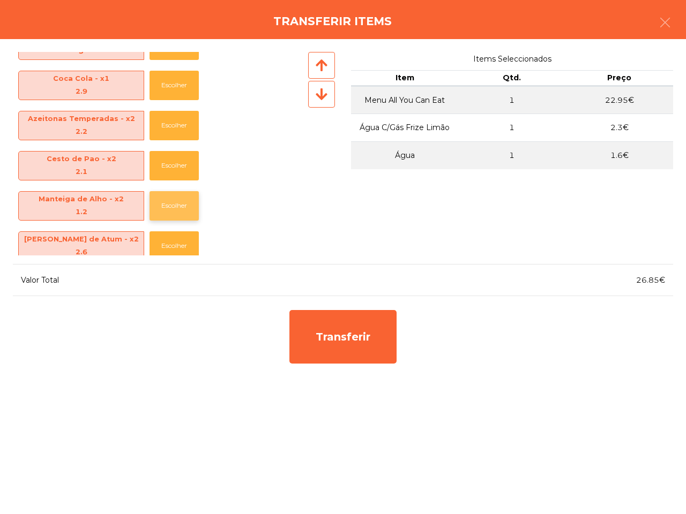
click at [162, 209] on button "Escolher" at bounding box center [173, 205] width 49 height 29
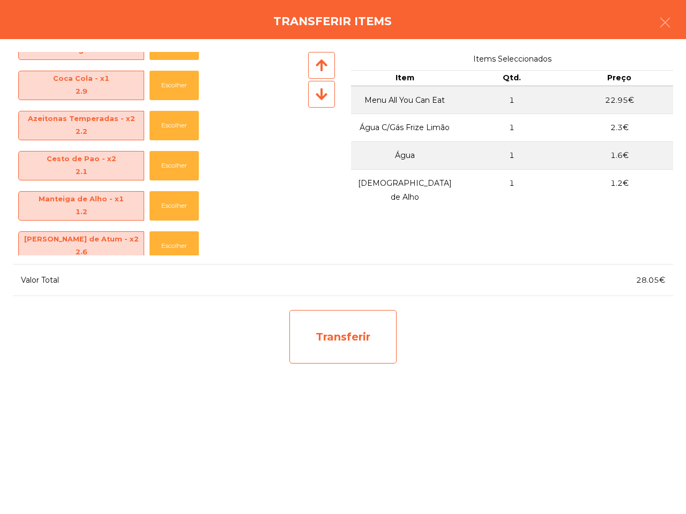
click at [367, 347] on div "Transferir" at bounding box center [342, 337] width 107 height 54
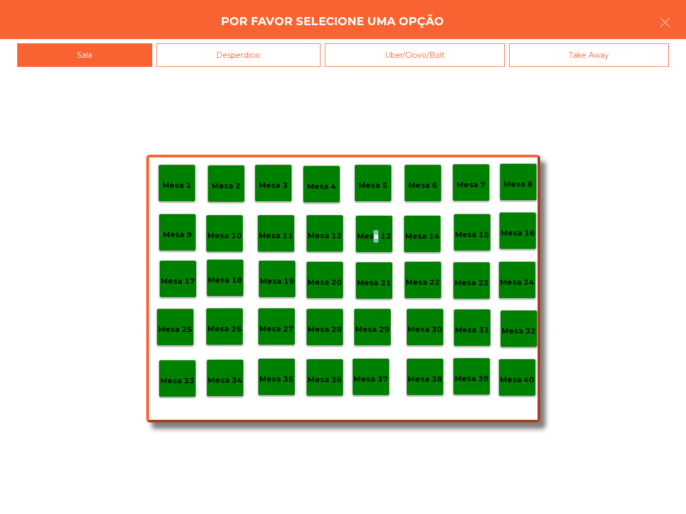
click at [372, 239] on p "Mesa 13" at bounding box center [374, 236] width 34 height 12
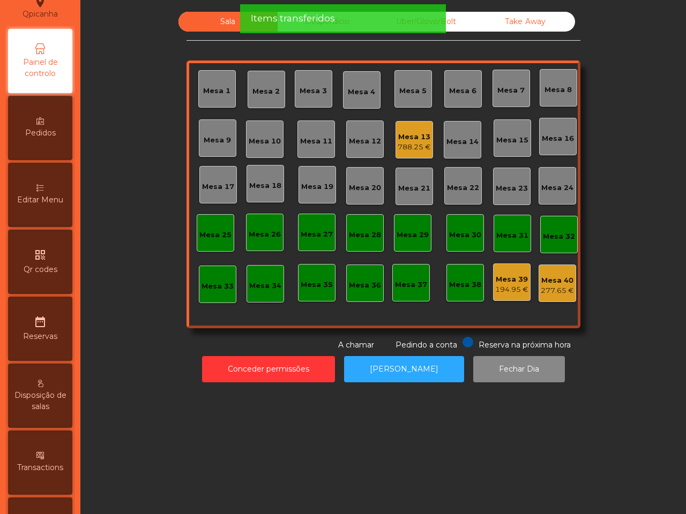
click at [508, 283] on div "Mesa 39" at bounding box center [511, 279] width 33 height 11
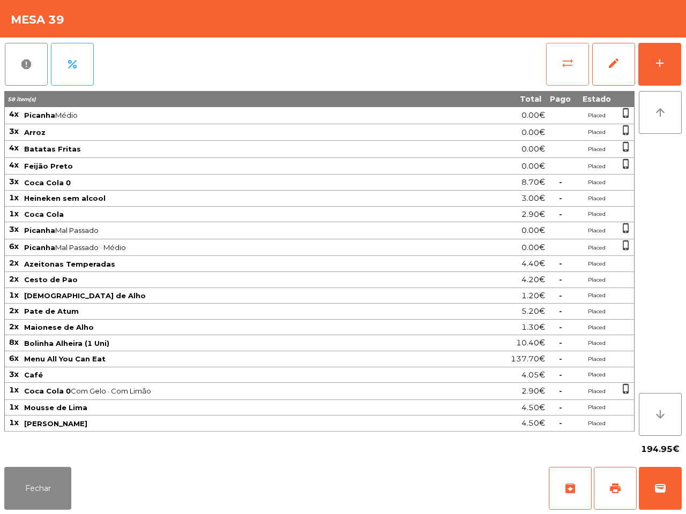
click at [564, 73] on button "sync_alt" at bounding box center [567, 64] width 43 height 43
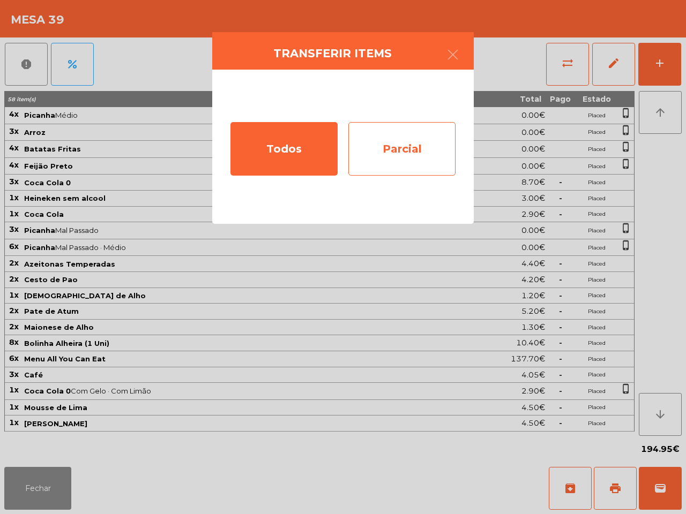
click at [432, 139] on div "Parcial" at bounding box center [401, 149] width 107 height 54
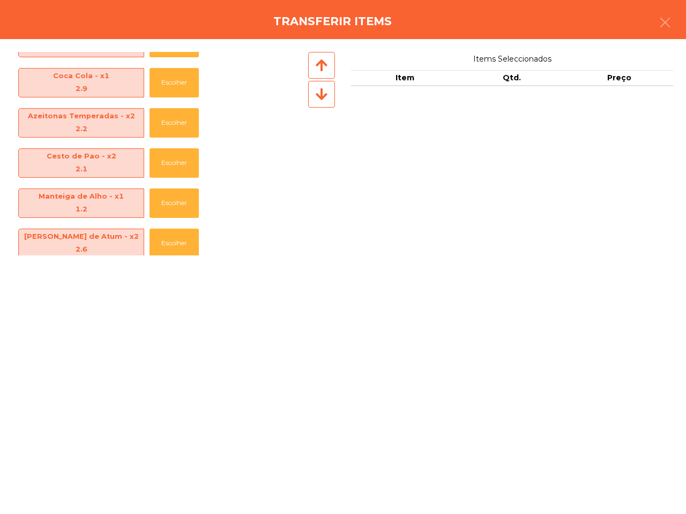
scroll to position [402, 0]
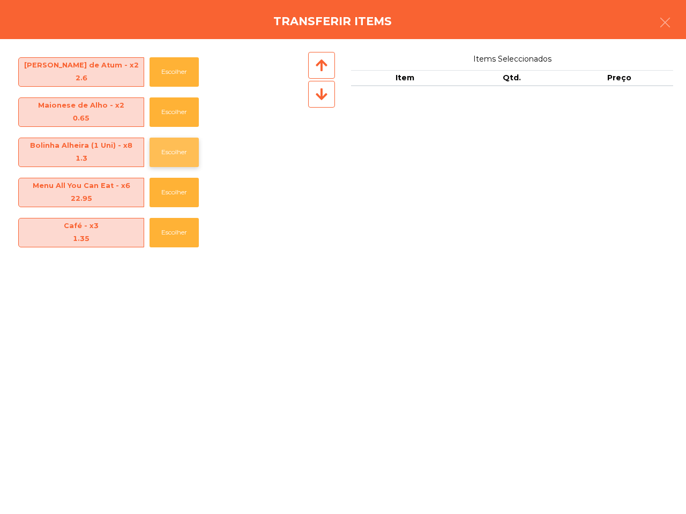
click at [160, 153] on button "Escolher" at bounding box center [173, 152] width 49 height 29
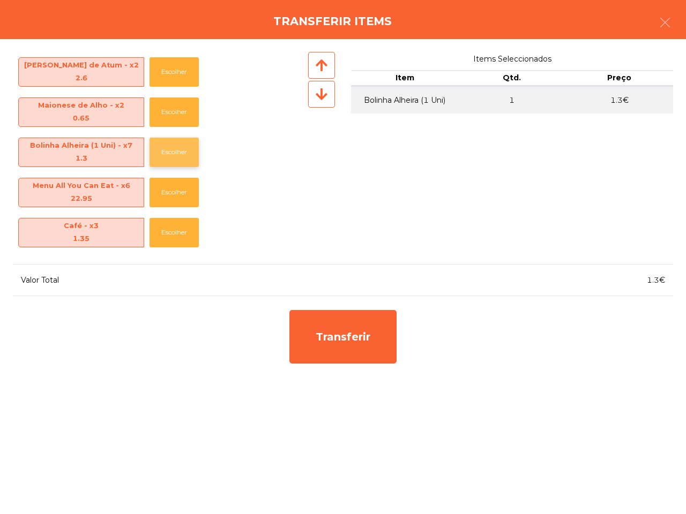
click at [167, 148] on button "Escolher" at bounding box center [173, 152] width 49 height 29
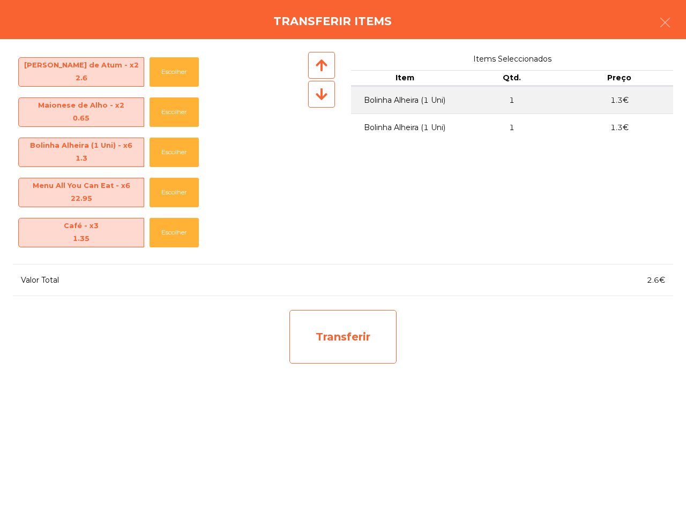
click at [357, 319] on div "Transferir" at bounding box center [342, 337] width 107 height 54
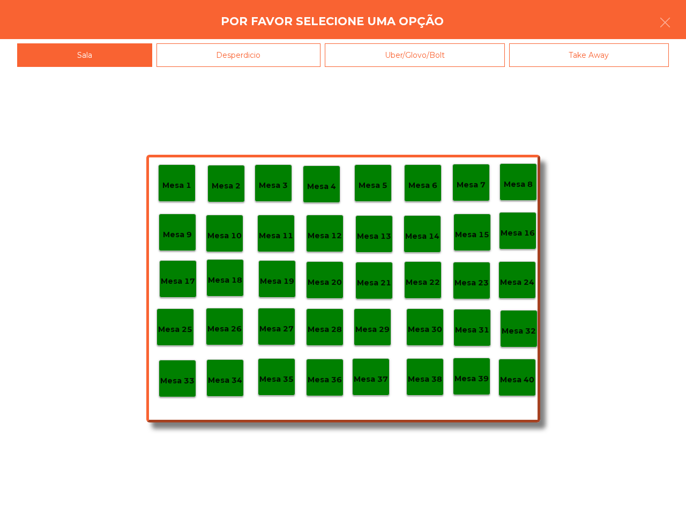
click at [372, 226] on div "Mesa 13" at bounding box center [374, 234] width 34 height 17
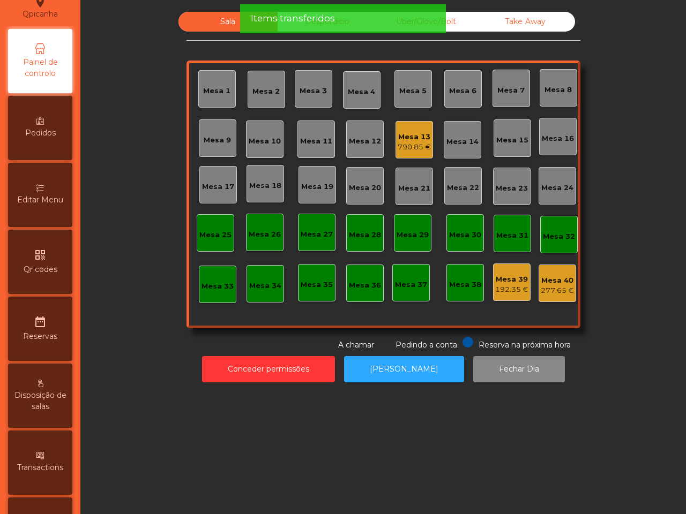
click at [517, 279] on div "Mesa 39" at bounding box center [511, 279] width 33 height 11
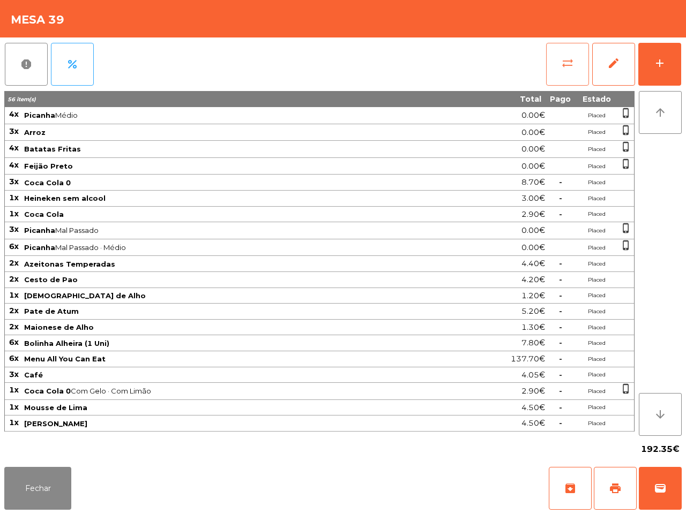
click at [563, 57] on span "sync_alt" at bounding box center [567, 63] width 13 height 13
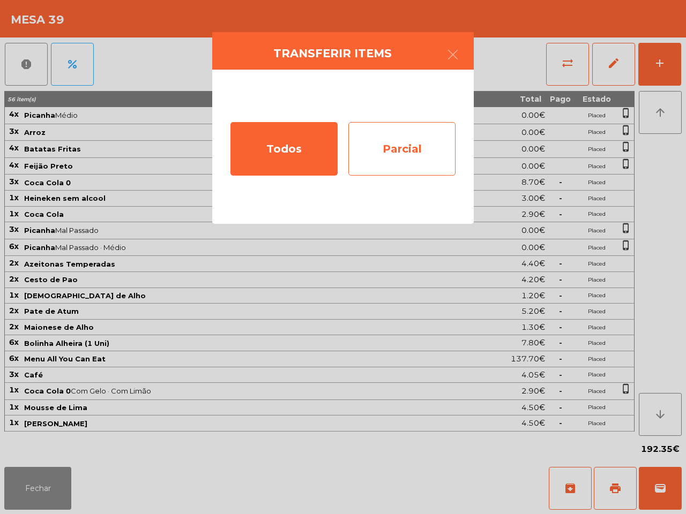
click at [392, 141] on div "Parcial" at bounding box center [401, 149] width 107 height 54
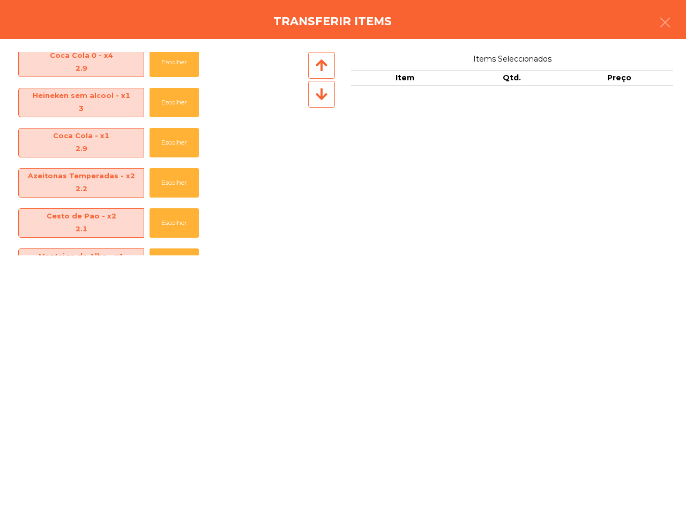
scroll to position [201, 0]
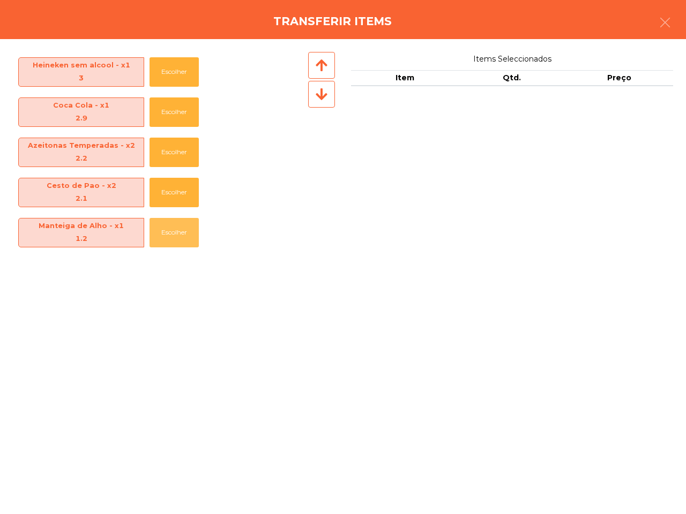
click at [158, 230] on button "Escolher" at bounding box center [173, 232] width 49 height 29
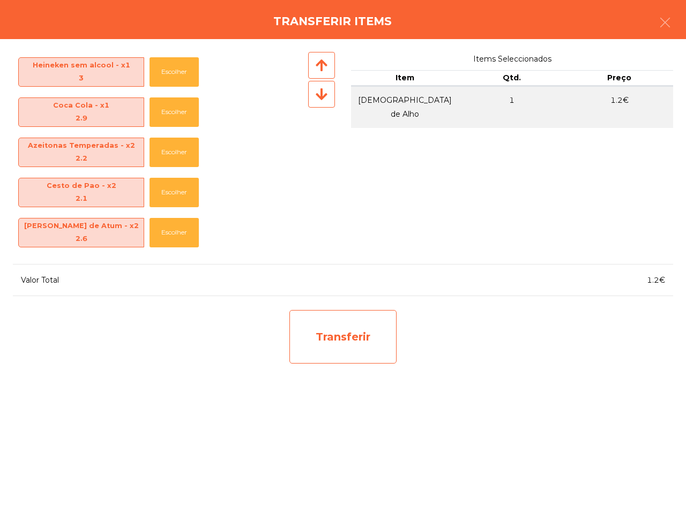
click at [340, 341] on div "Transferir" at bounding box center [342, 337] width 107 height 54
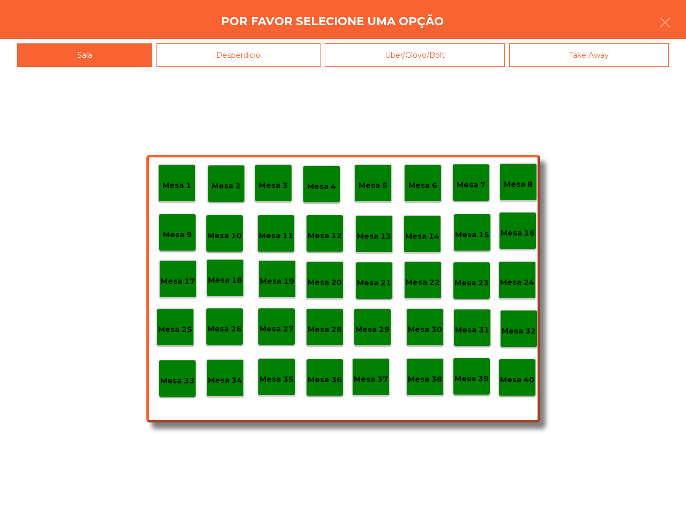
click at [379, 229] on div "Mesa 13" at bounding box center [374, 234] width 34 height 17
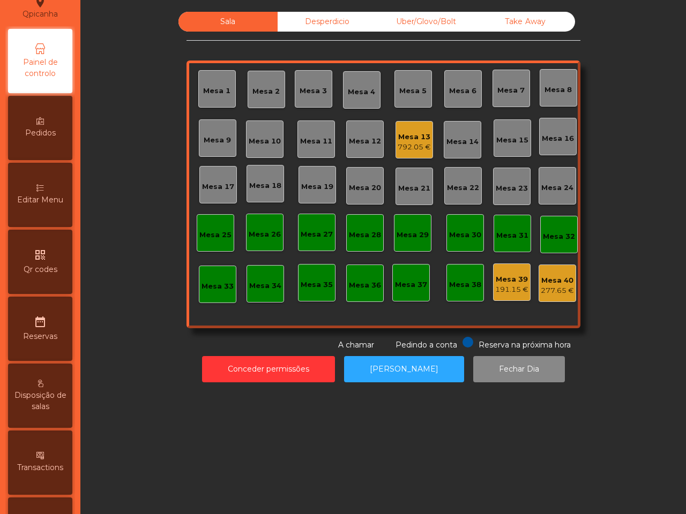
click at [521, 280] on div "Mesa 39" at bounding box center [511, 279] width 33 height 11
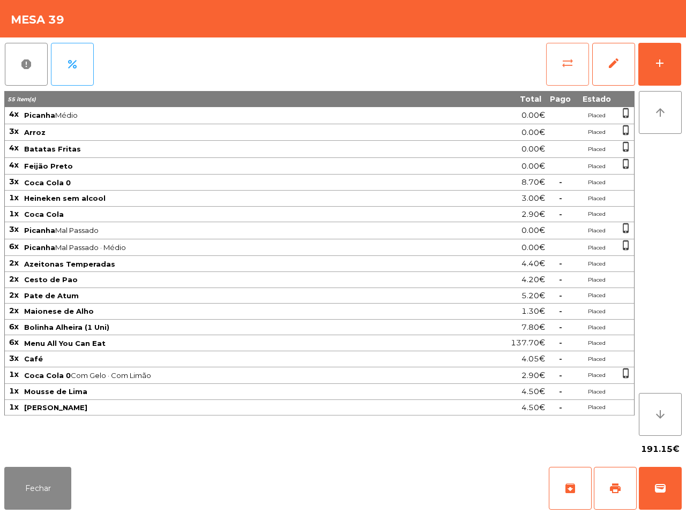
click at [562, 54] on button "sync_alt" at bounding box center [567, 64] width 43 height 43
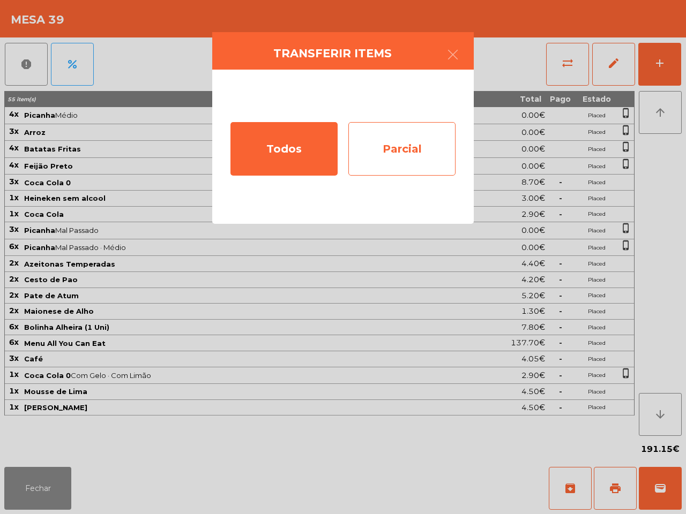
click at [411, 130] on div "Parcial" at bounding box center [401, 149] width 107 height 54
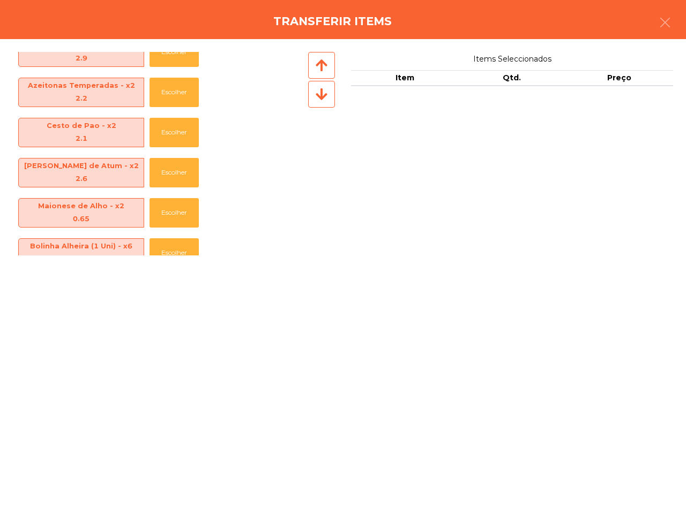
scroll to position [238, 0]
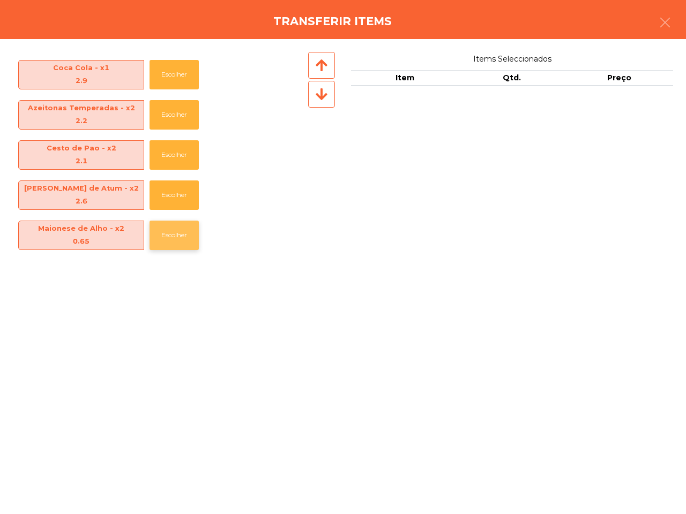
click at [170, 223] on button "Escolher" at bounding box center [173, 235] width 49 height 29
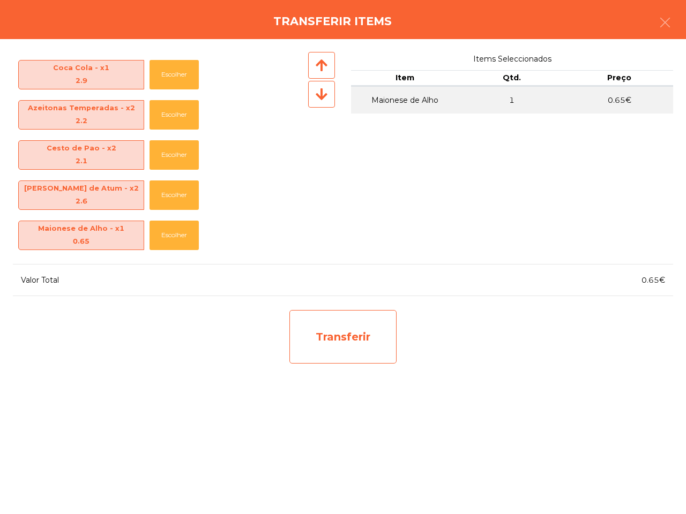
click at [365, 344] on div "Transferir" at bounding box center [342, 337] width 107 height 54
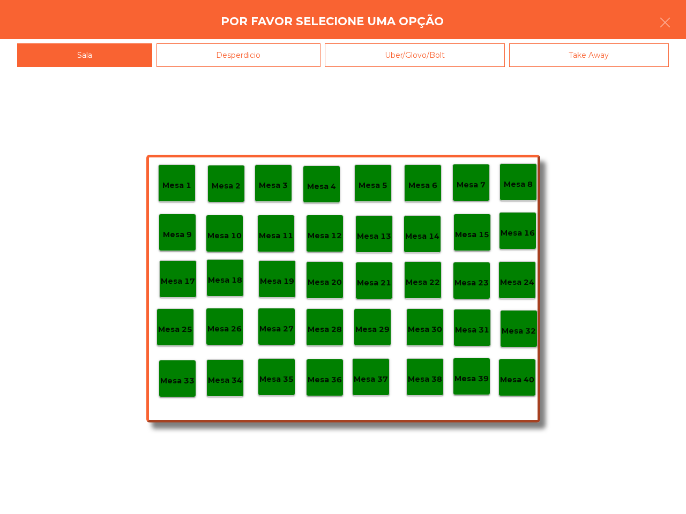
click at [378, 229] on div "Mesa 13" at bounding box center [374, 234] width 34 height 17
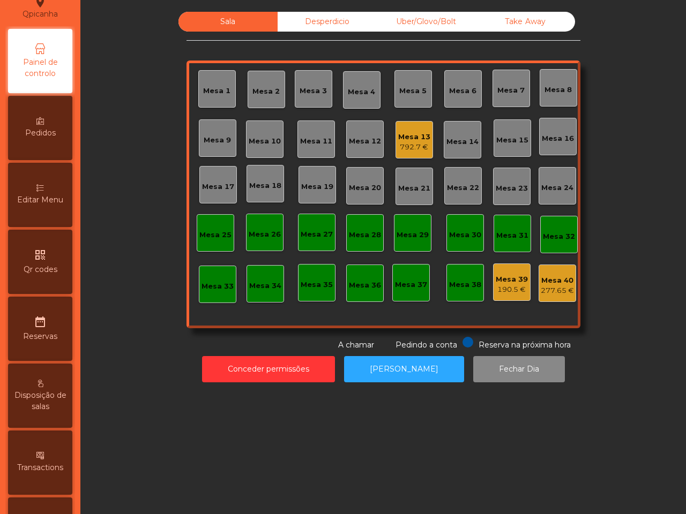
click at [409, 143] on div "792.7 €" at bounding box center [414, 147] width 32 height 11
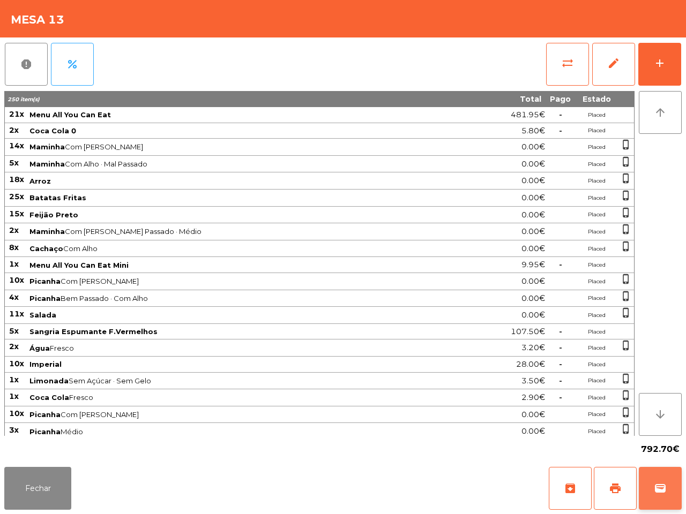
click at [652, 470] on button "wallet" at bounding box center [659, 488] width 43 height 43
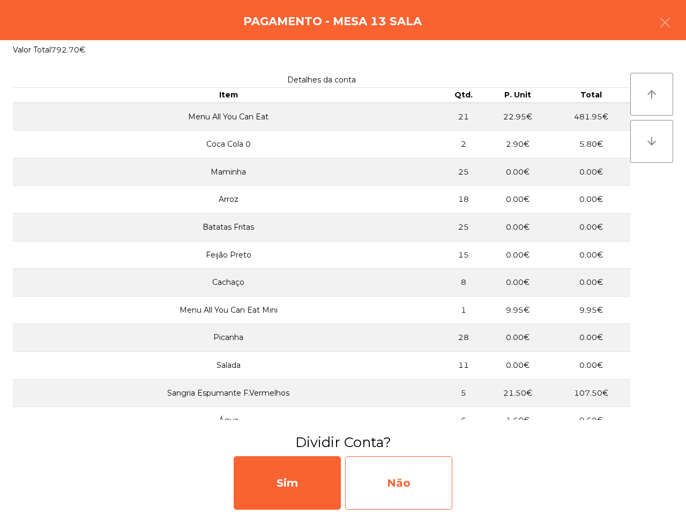
click at [426, 490] on div "Não" at bounding box center [398, 483] width 107 height 54
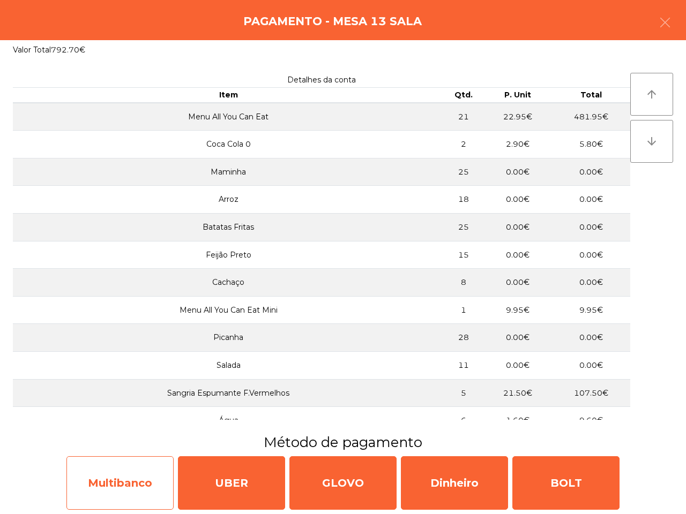
click at [141, 487] on div "Multibanco" at bounding box center [119, 483] width 107 height 54
select select "**"
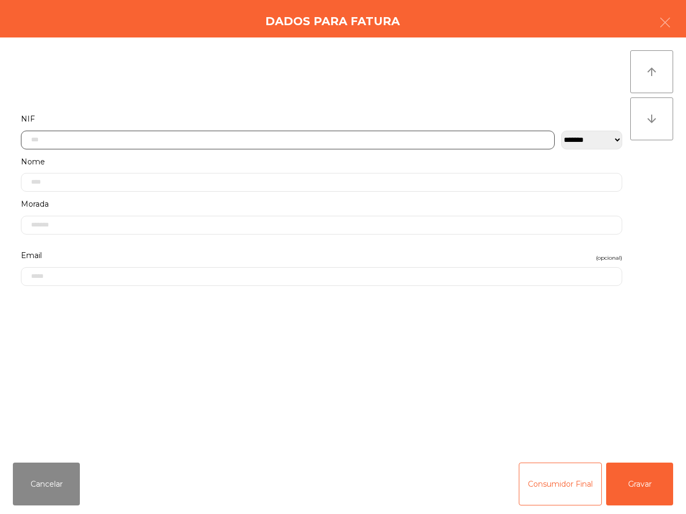
click at [260, 138] on input "text" at bounding box center [288, 140] width 534 height 19
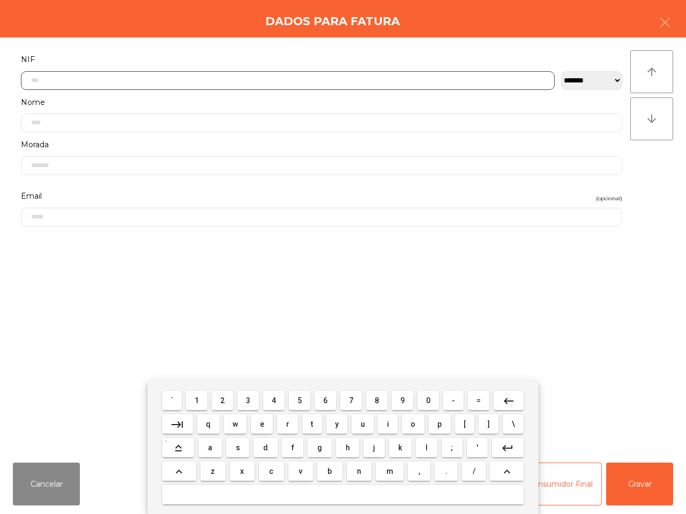
scroll to position [60, 0]
click at [298, 406] on button "5" at bounding box center [299, 400] width 21 height 19
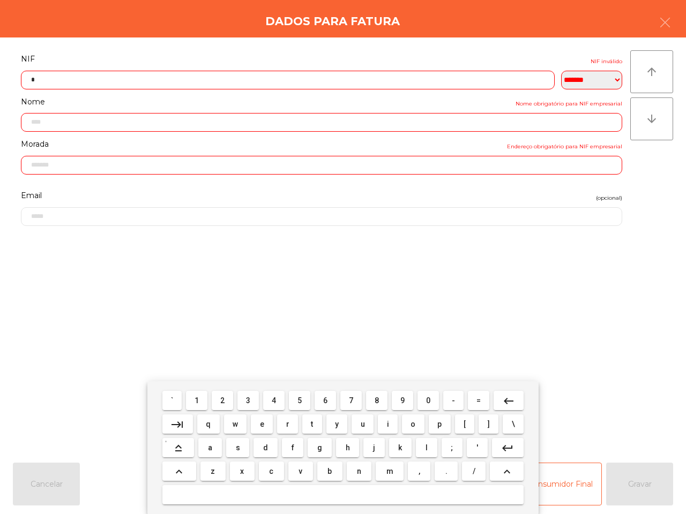
click at [201, 403] on button "1" at bounding box center [196, 400] width 21 height 19
click at [371, 402] on button "8" at bounding box center [376, 400] width 21 height 19
click at [347, 402] on button "7" at bounding box center [350, 400] width 21 height 19
drag, startPoint x: 306, startPoint y: 400, endPoint x: 256, endPoint y: 398, distance: 49.8
click at [306, 400] on button "5" at bounding box center [299, 400] width 21 height 19
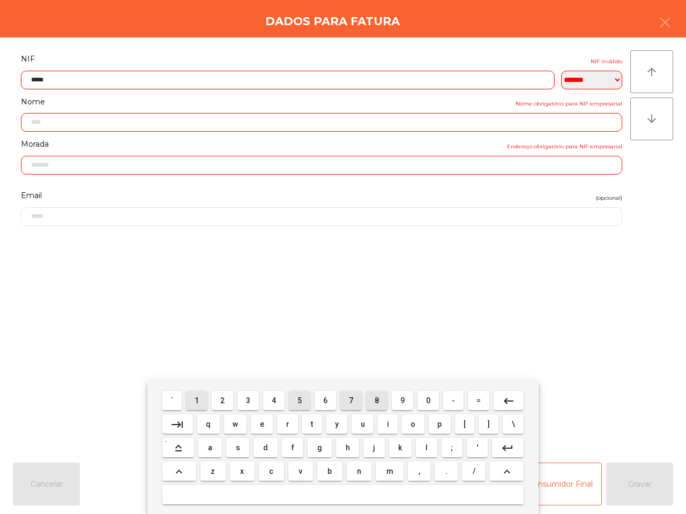
drag, startPoint x: 221, startPoint y: 400, endPoint x: 300, endPoint y: 402, distance: 78.8
click at [221, 401] on span "2" at bounding box center [222, 400] width 4 height 9
click at [300, 402] on span "5" at bounding box center [299, 400] width 4 height 9
click at [196, 398] on button "1" at bounding box center [196, 400] width 21 height 19
click at [368, 395] on button "8" at bounding box center [376, 400] width 21 height 19
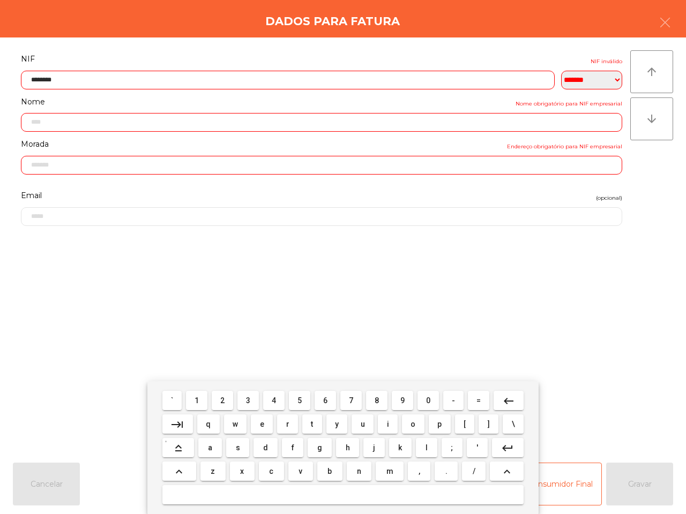
type input "*********"
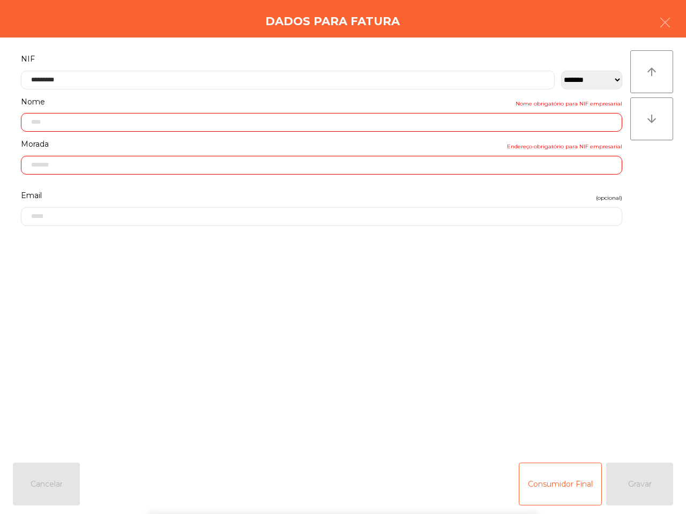
click at [485, 330] on form "**********" at bounding box center [321, 247] width 617 height 391
click at [633, 480] on div "Consumidor Final Gravar" at bounding box center [596, 484] width 154 height 43
type input "**********"
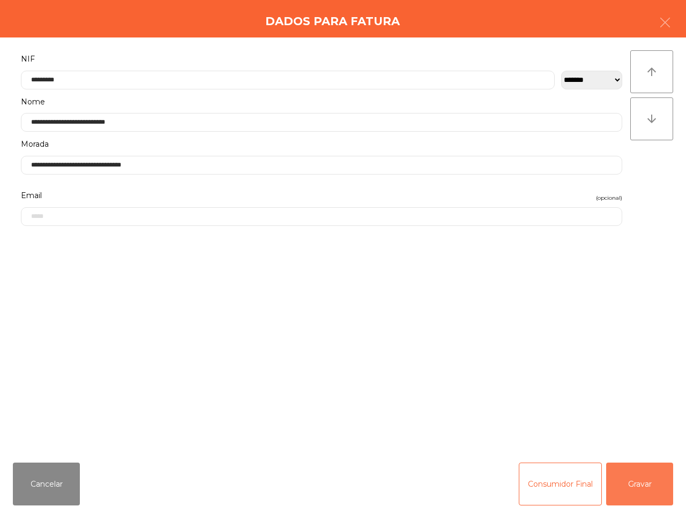
click at [625, 483] on button "Gravar" at bounding box center [639, 484] width 67 height 43
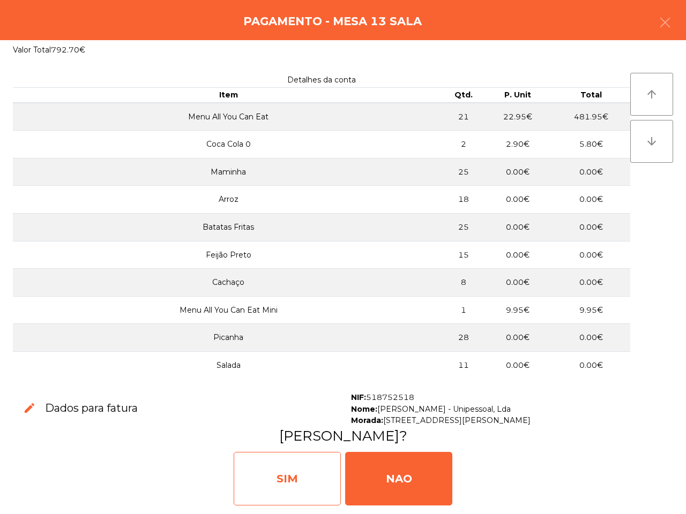
click at [314, 468] on div "SIM" at bounding box center [287, 479] width 107 height 54
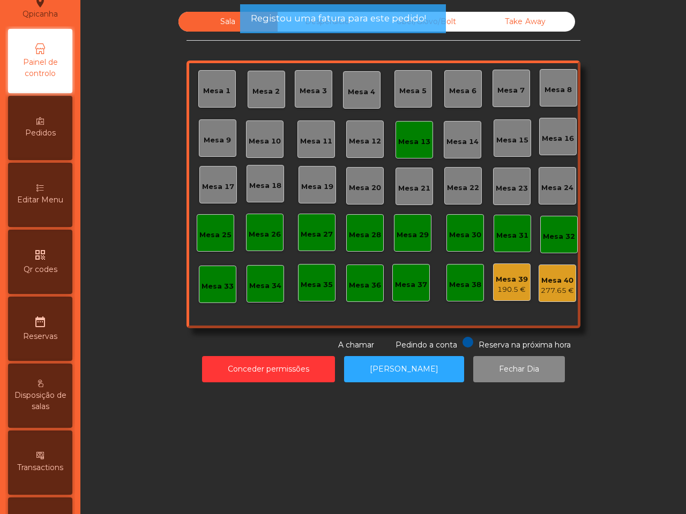
click at [519, 282] on div "Mesa 39" at bounding box center [511, 279] width 32 height 11
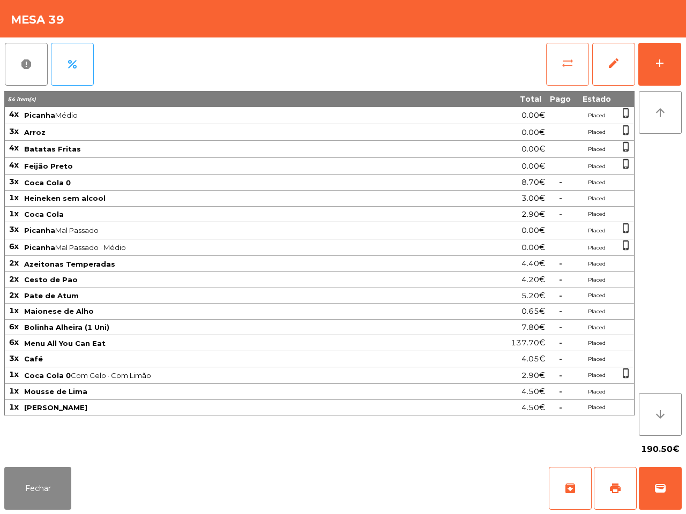
click at [573, 54] on button "sync_alt" at bounding box center [567, 64] width 43 height 43
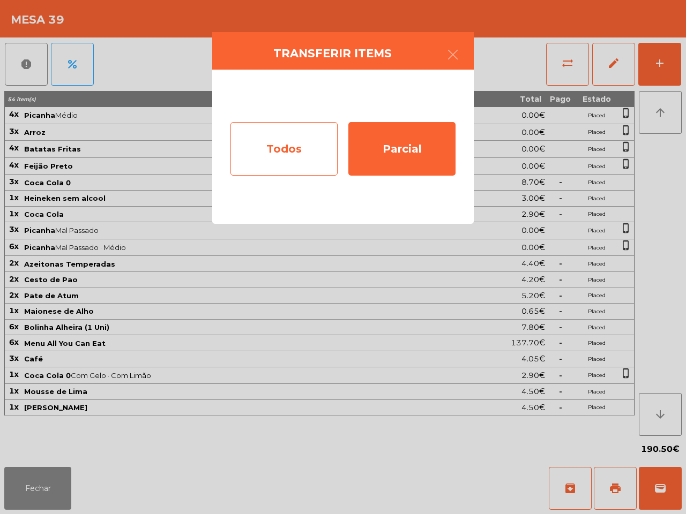
click at [302, 150] on div "Todos" at bounding box center [283, 149] width 107 height 54
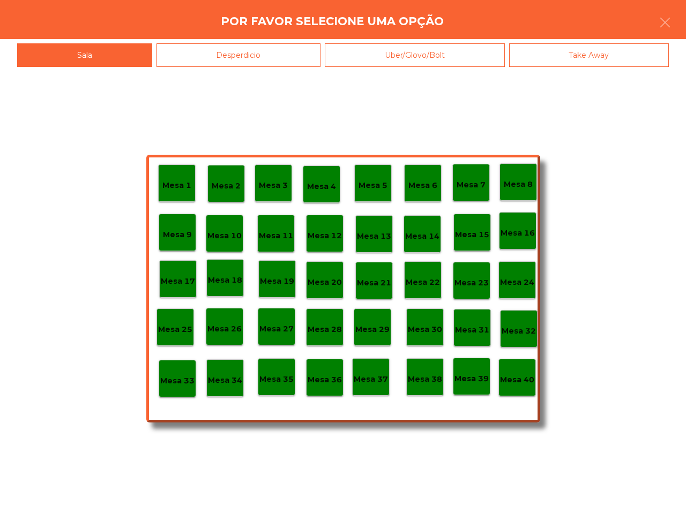
click at [525, 369] on div "Mesa 40" at bounding box center [516, 377] width 37 height 37
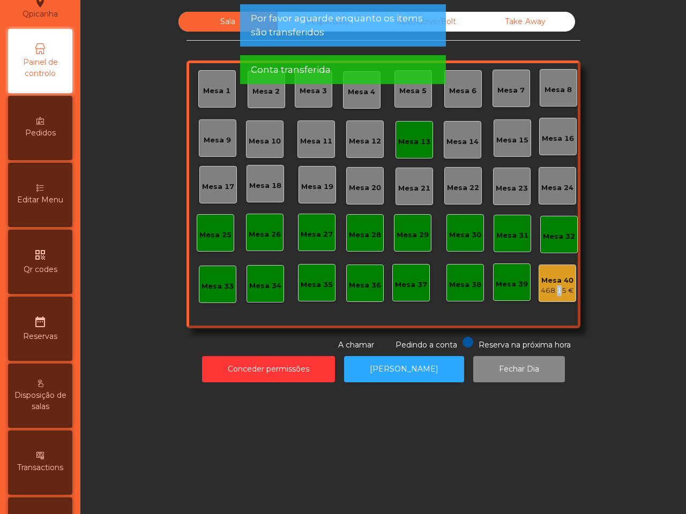
click at [553, 295] on div "468.15 €" at bounding box center [556, 291] width 33 height 11
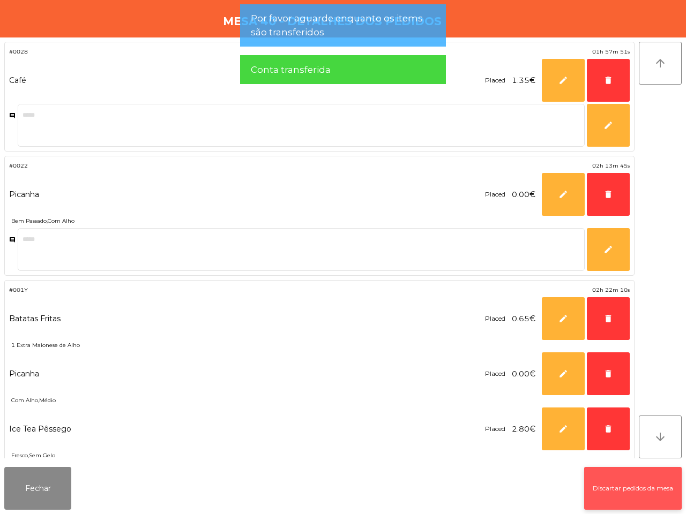
click at [635, 484] on button "Discartar pedidos da mesa" at bounding box center [632, 488] width 97 height 43
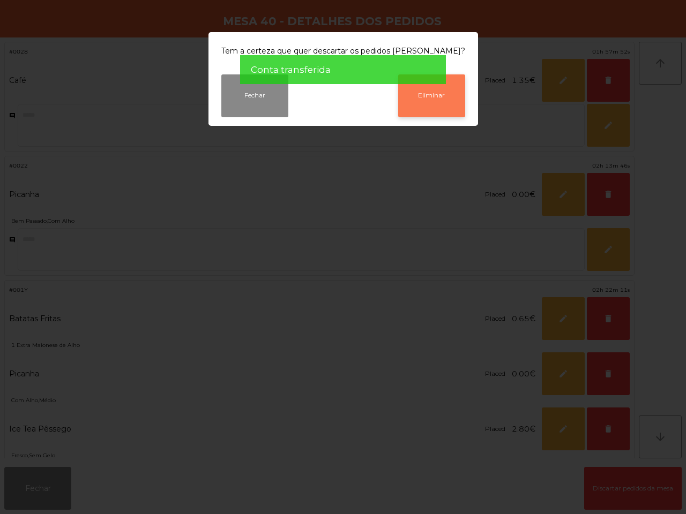
click at [405, 104] on button "Eliminar" at bounding box center [431, 95] width 67 height 43
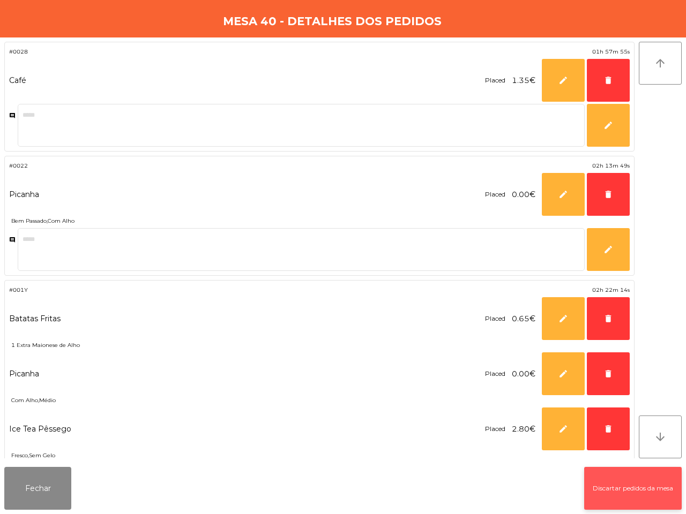
click at [619, 483] on button "Discartar pedidos da mesa" at bounding box center [632, 488] width 97 height 43
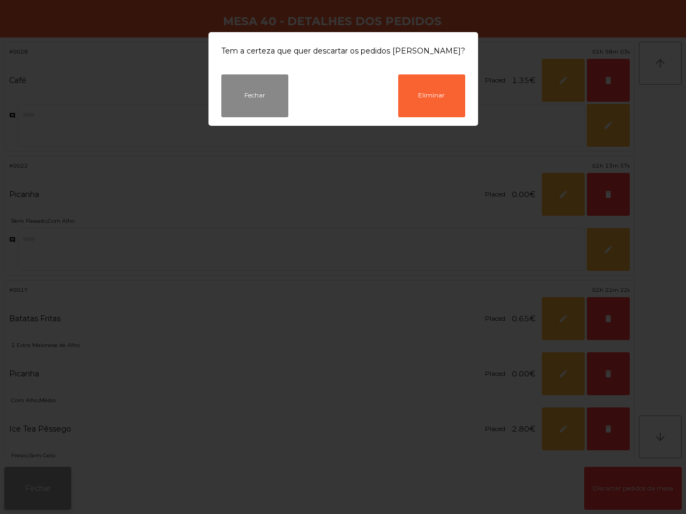
click at [603, 488] on ngb-modal-window "Tem a certeza que quer descartar os pedidos desta mesa? Fechar Eliminar" at bounding box center [343, 257] width 686 height 514
click at [404, 100] on div "Café Placed 1.35€ **** edit delete" at bounding box center [319, 80] width 620 height 43
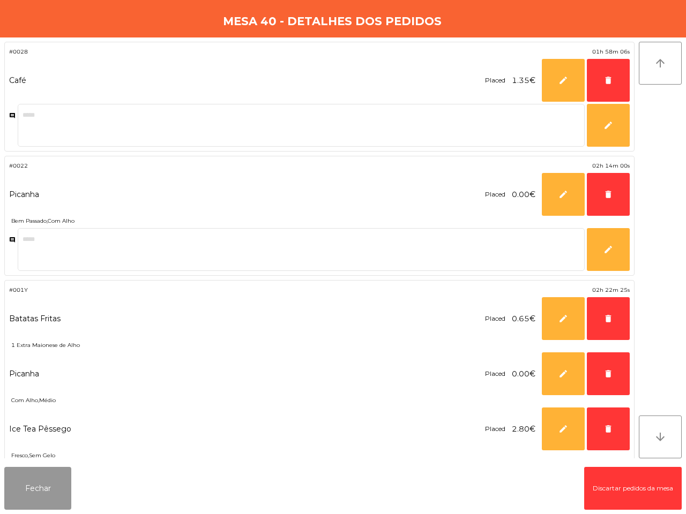
click at [41, 490] on button "Fechar" at bounding box center [37, 488] width 67 height 43
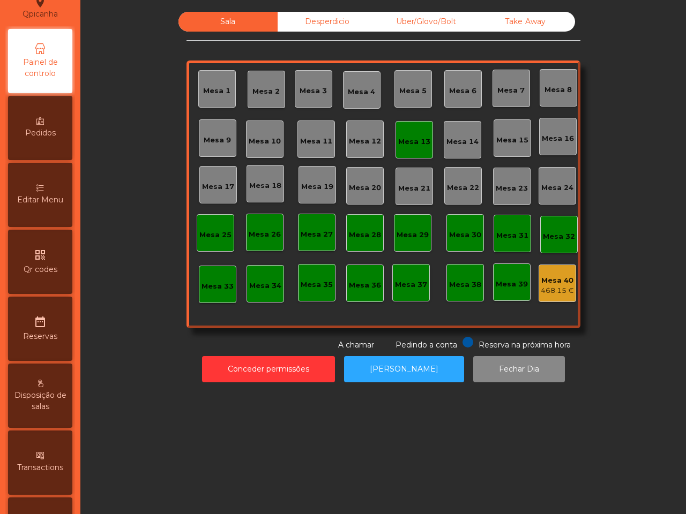
click at [308, 21] on div "Desperdicio" at bounding box center [326, 22] width 99 height 20
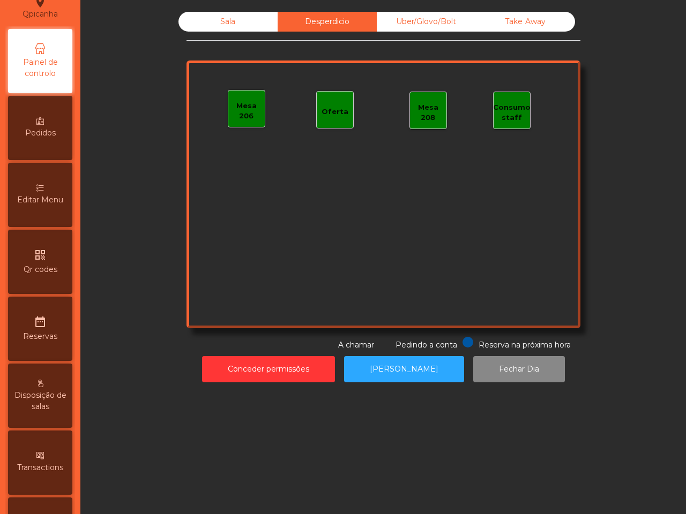
click at [432, 20] on div "Uber/Glovo/Bolt" at bounding box center [426, 22] width 99 height 20
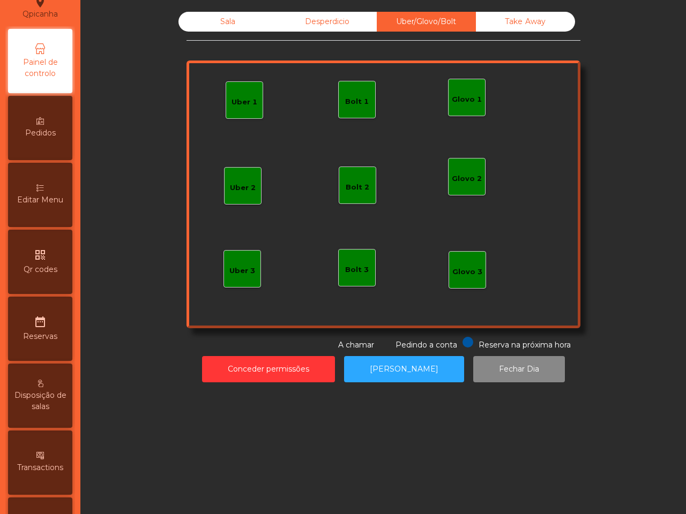
click at [502, 12] on div "Take Away" at bounding box center [525, 22] width 99 height 20
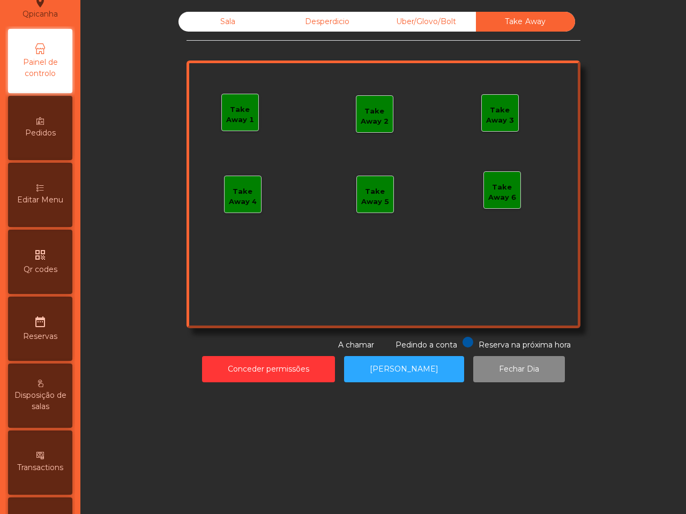
click at [209, 24] on div "Sala" at bounding box center [227, 22] width 99 height 20
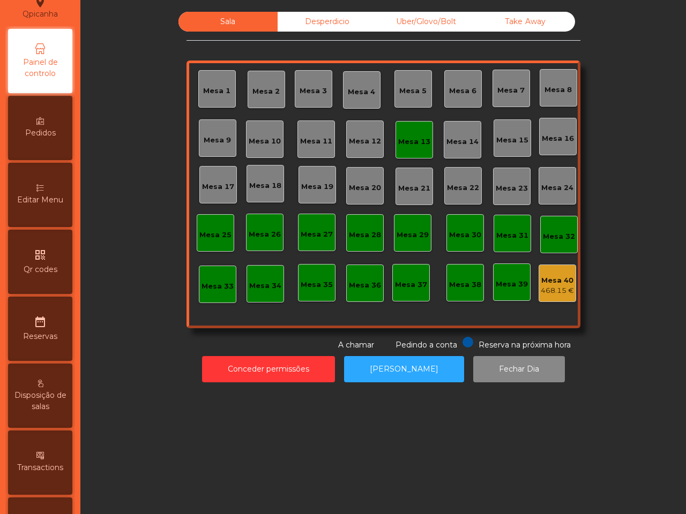
click at [413, 130] on div "Mesa 13" at bounding box center [413, 139] width 37 height 37
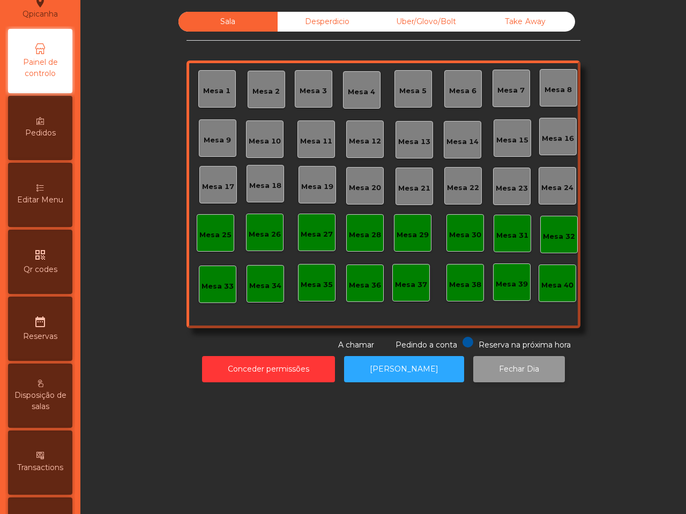
click at [473, 365] on button "Fechar Dia" at bounding box center [519, 369] width 92 height 26
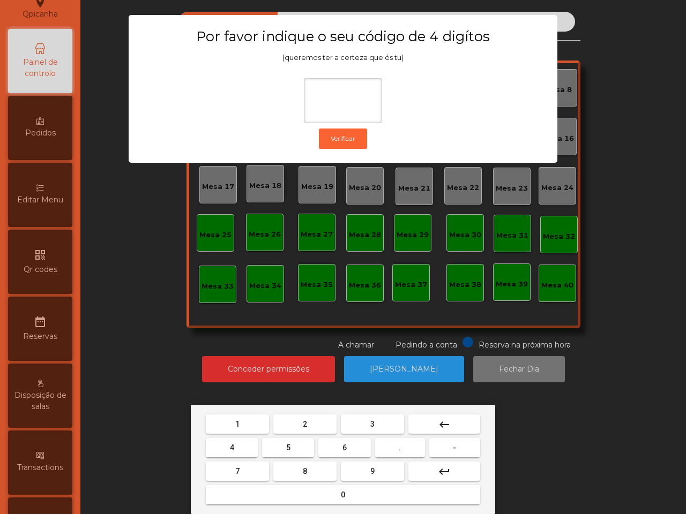
click at [245, 416] on button "1" at bounding box center [237, 424] width 63 height 19
click at [358, 476] on button "9" at bounding box center [372, 471] width 63 height 19
click at [247, 445] on button "4" at bounding box center [232, 447] width 52 height 19
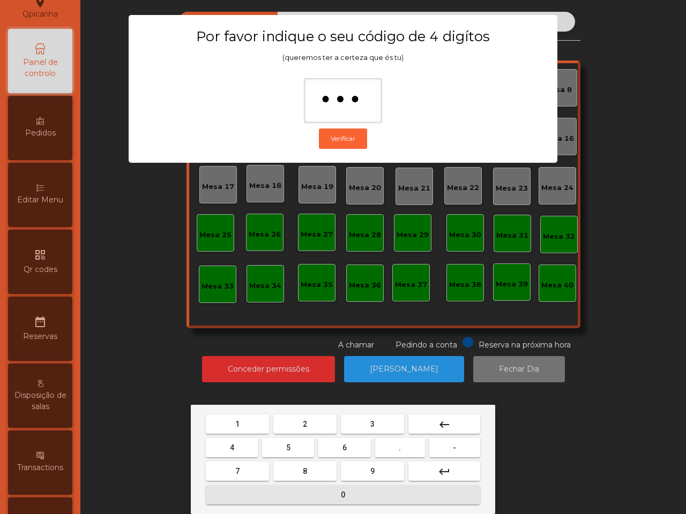
click at [305, 504] on button "0" at bounding box center [343, 494] width 274 height 19
type input "****"
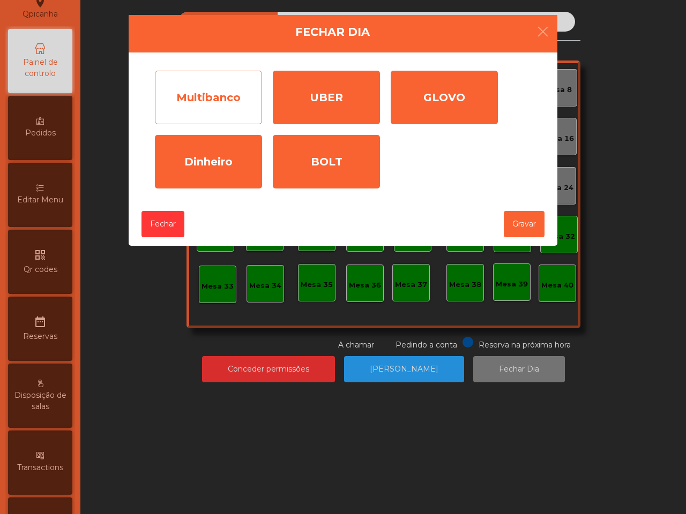
click at [225, 100] on div "Multibanco" at bounding box center [208, 98] width 107 height 54
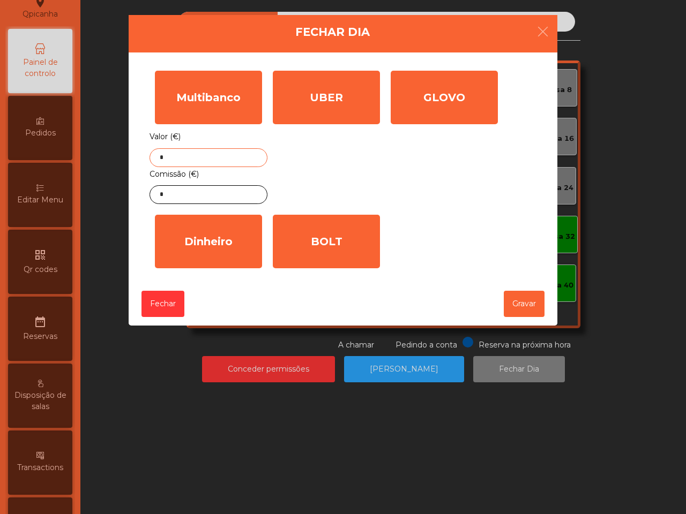
click at [202, 154] on input "*" at bounding box center [208, 157] width 118 height 19
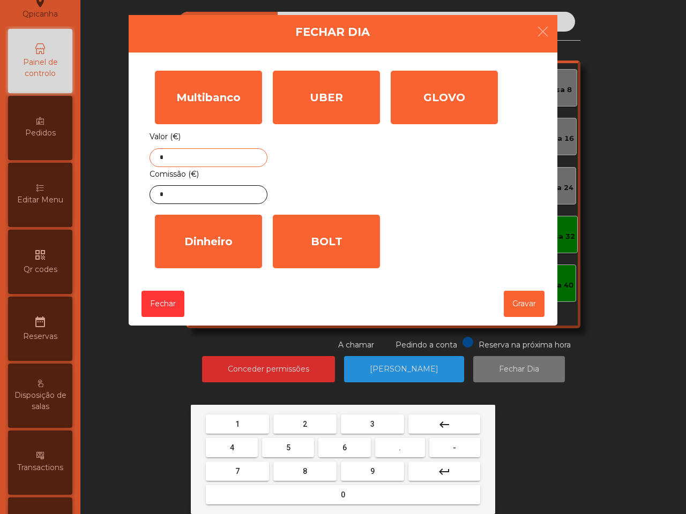
click at [248, 431] on button "1" at bounding box center [237, 424] width 63 height 19
click at [272, 483] on mat-keyboard-key "0" at bounding box center [343, 495] width 279 height 24
click at [271, 491] on button "0" at bounding box center [343, 494] width 274 height 19
click at [364, 429] on button "3" at bounding box center [372, 424] width 63 height 19
click at [368, 472] on button "9" at bounding box center [372, 471] width 63 height 19
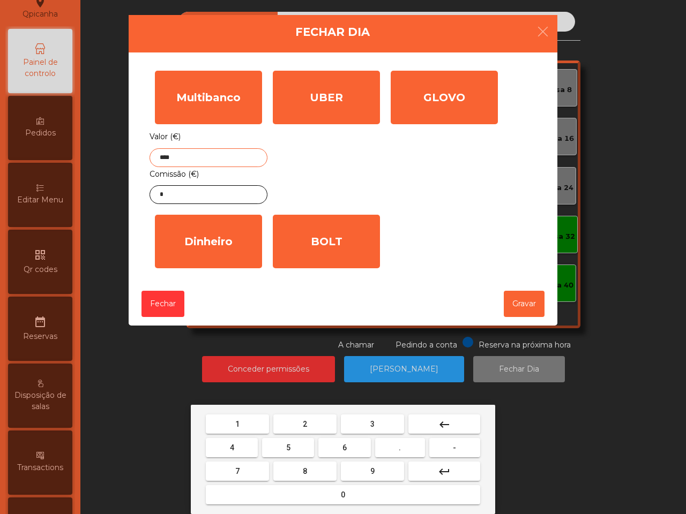
click at [400, 450] on span "." at bounding box center [400, 448] width 2 height 9
click at [325, 424] on button "2" at bounding box center [304, 424] width 63 height 19
type input "******"
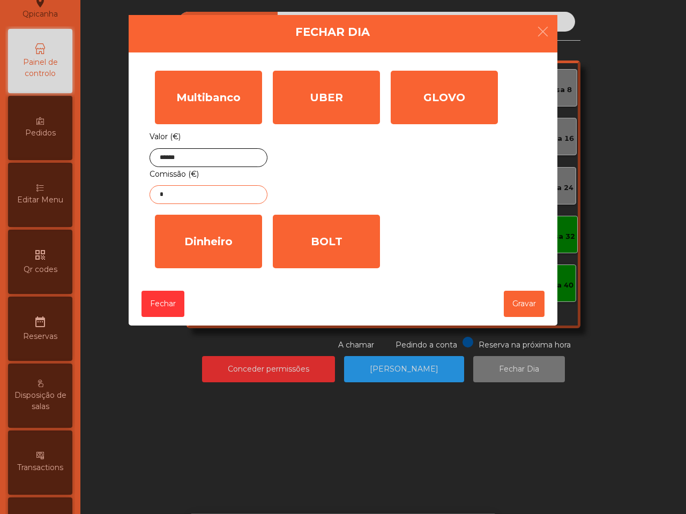
click at [229, 199] on input "*" at bounding box center [208, 194] width 118 height 19
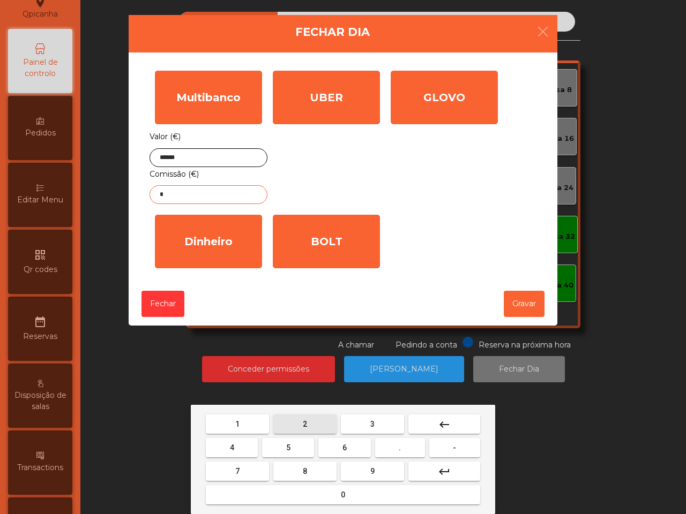
drag, startPoint x: 316, startPoint y: 423, endPoint x: 328, endPoint y: 424, distance: 12.4
click at [317, 423] on button "2" at bounding box center [304, 424] width 63 height 19
drag, startPoint x: 385, startPoint y: 446, endPoint x: 336, endPoint y: 445, distance: 48.8
click at [386, 446] on button "." at bounding box center [400, 447] width 50 height 19
click at [332, 447] on button "6" at bounding box center [344, 447] width 52 height 19
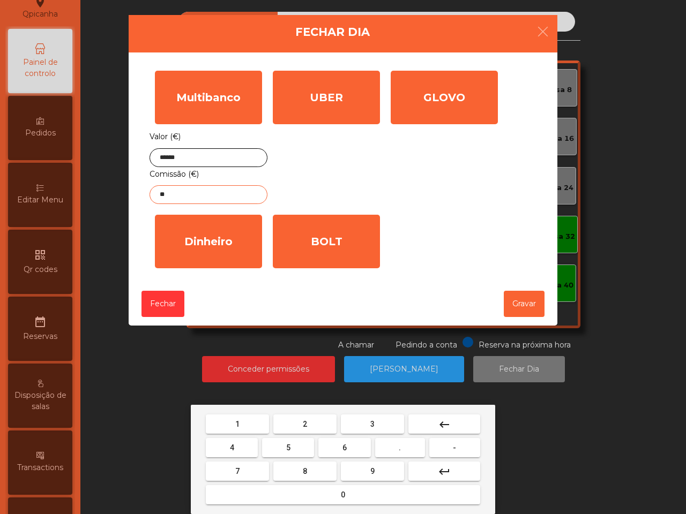
type input "***"
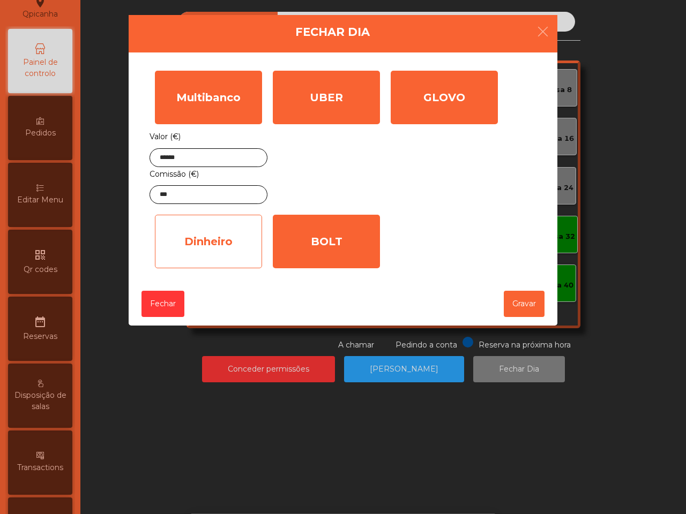
click at [229, 224] on div "Dinheiro" at bounding box center [208, 242] width 107 height 54
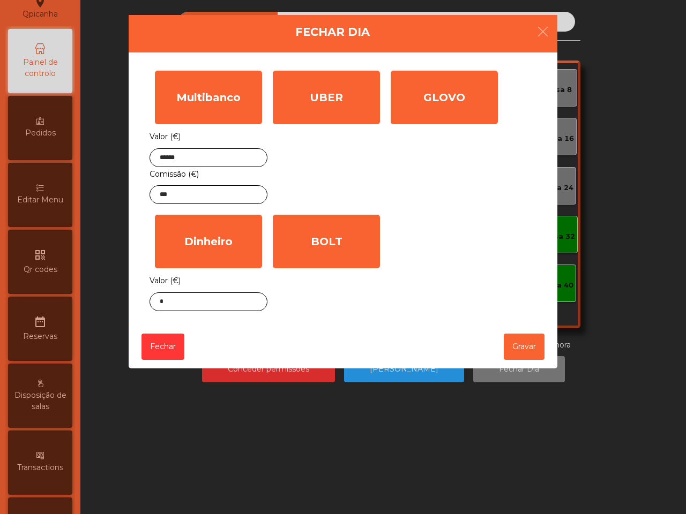
click at [186, 291] on div "Valor (€) *" at bounding box center [208, 292] width 118 height 37
click at [186, 304] on input "*" at bounding box center [208, 301] width 118 height 19
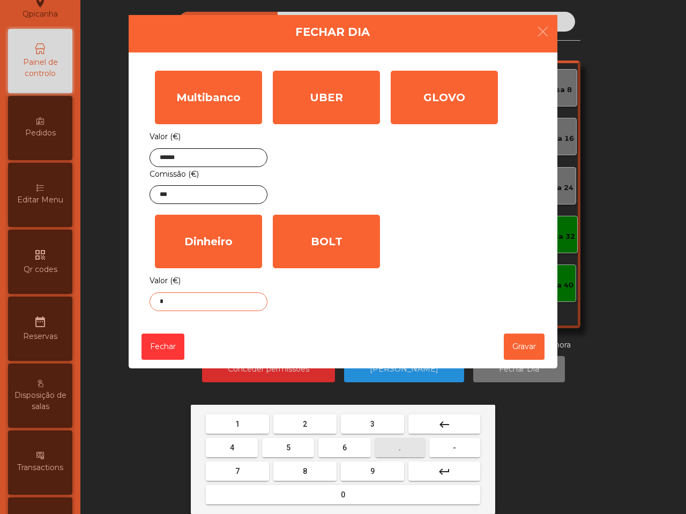
click at [400, 445] on span "." at bounding box center [400, 448] width 2 height 9
click at [284, 446] on button "5" at bounding box center [288, 447] width 52 height 19
type input "**"
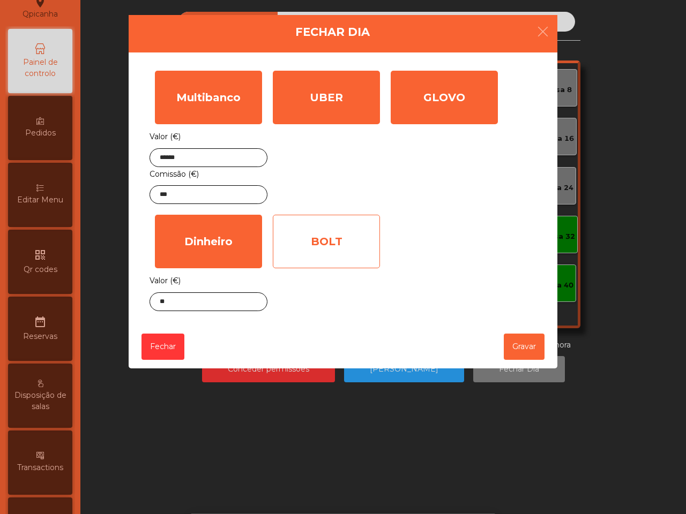
click at [312, 238] on div "BOLT" at bounding box center [326, 242] width 107 height 54
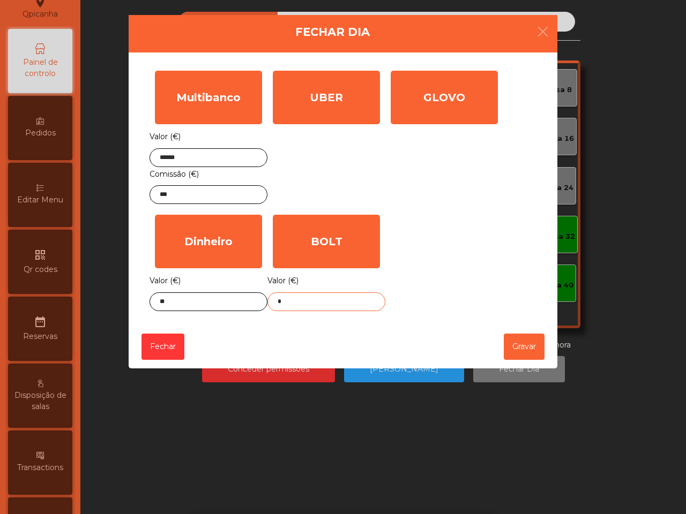
click at [297, 311] on input "*" at bounding box center [326, 301] width 118 height 19
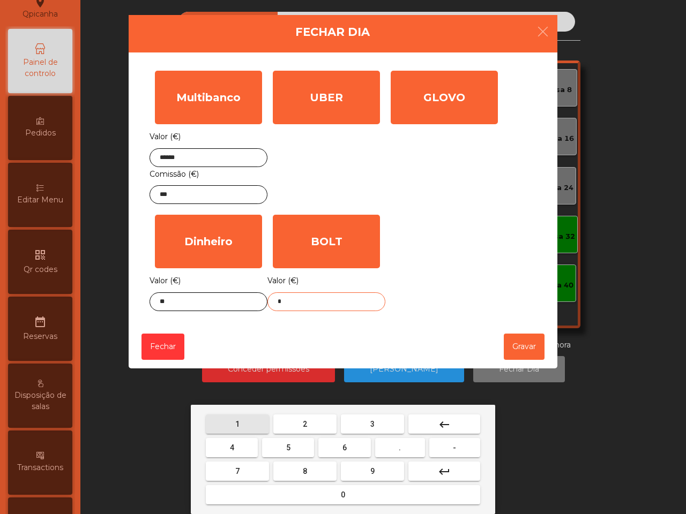
click at [249, 416] on button "1" at bounding box center [237, 424] width 63 height 19
click at [239, 445] on button "4" at bounding box center [232, 447] width 52 height 19
click at [384, 450] on button "." at bounding box center [400, 447] width 50 height 19
click at [360, 427] on button "3" at bounding box center [372, 424] width 63 height 19
click at [301, 449] on button "5" at bounding box center [288, 447] width 52 height 19
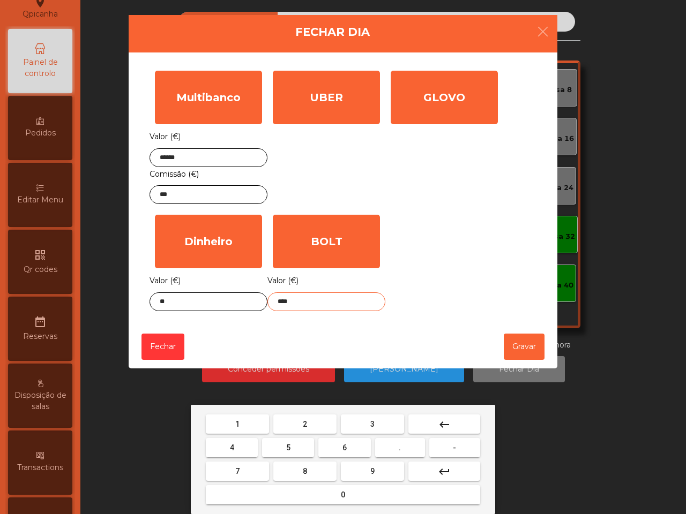
type input "*****"
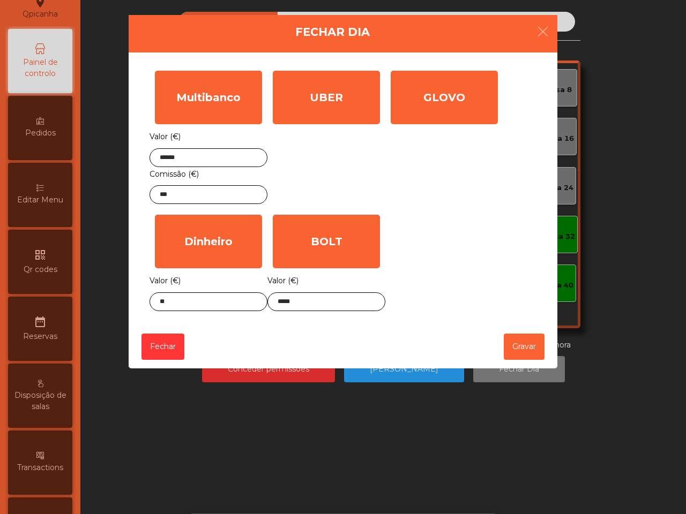
click at [440, 269] on div "Multibanco Valor (€) ****** Comissão (€) *** UBER Valor (€) * GLOVO Valor (€) *…" at bounding box center [342, 190] width 387 height 251
click at [530, 359] on button "Gravar" at bounding box center [524, 347] width 41 height 26
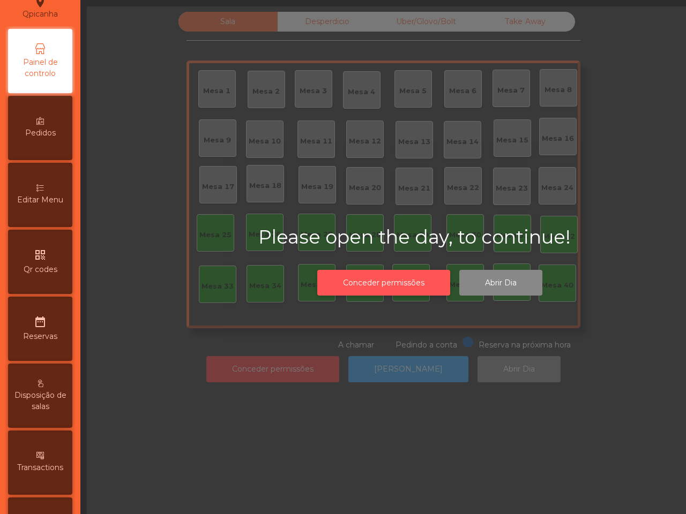
click at [408, 288] on button "Conceder permissões" at bounding box center [383, 283] width 133 height 26
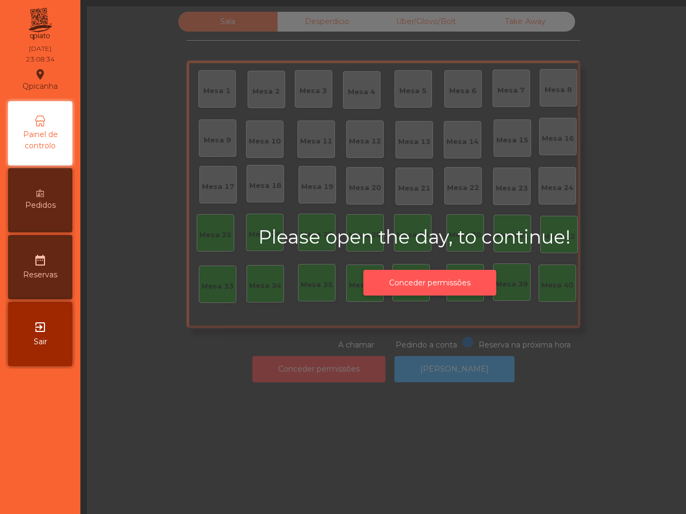
scroll to position [0, 0]
